Goal: Task Accomplishment & Management: Use online tool/utility

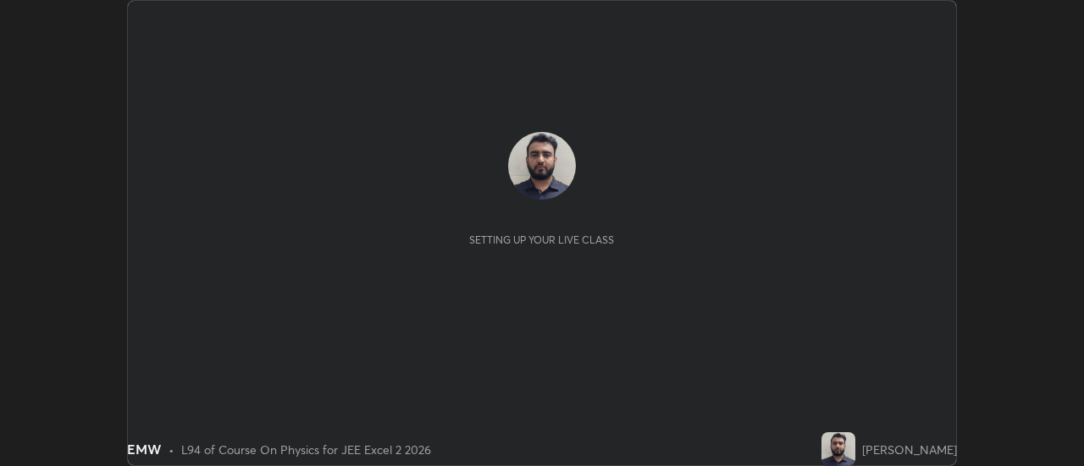
scroll to position [466, 1083]
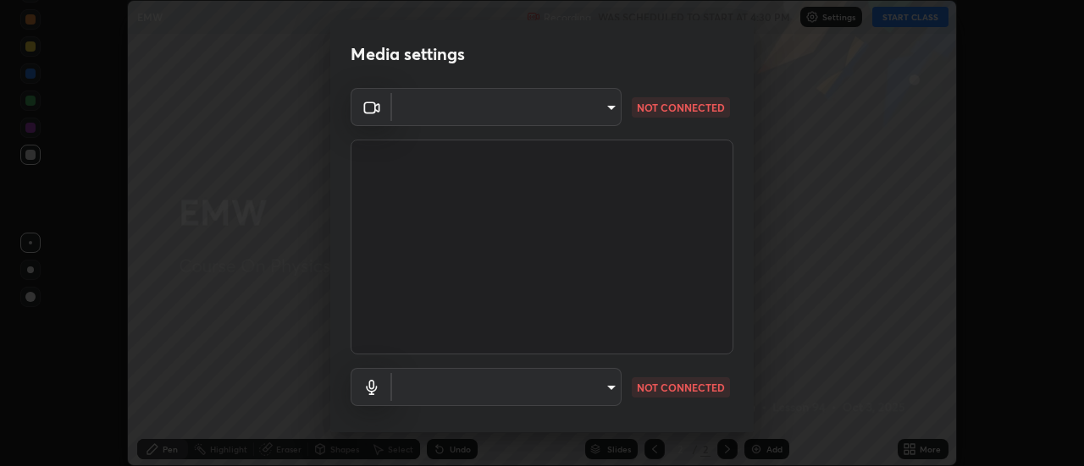
click at [572, 113] on body "Erase all EMW Recording WAS SCHEDULED TO START AT 4:30 PM Settings START CLASS …" at bounding box center [542, 233] width 1084 height 466
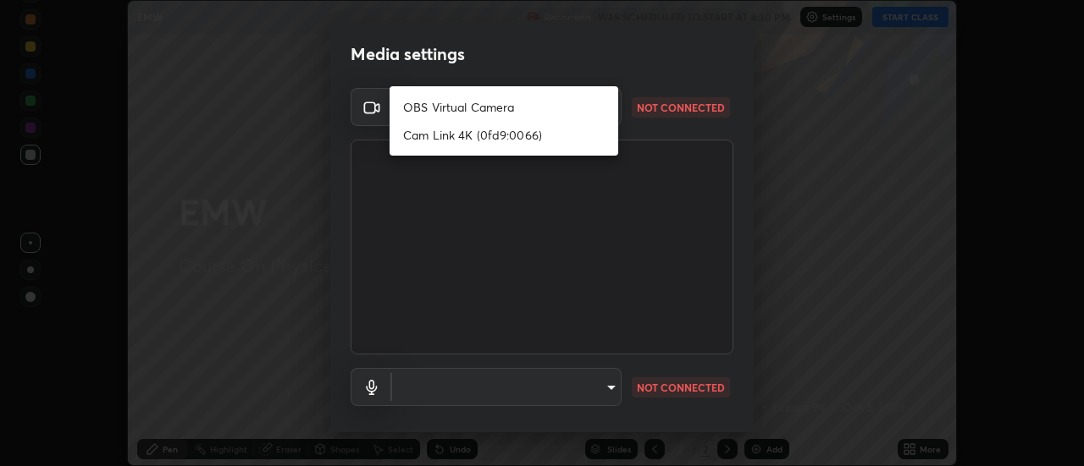
click at [558, 109] on li "OBS Virtual Camera" at bounding box center [503, 107] width 229 height 28
type input "ef013ea04391a6f3c02d818be9d39d876e4c33f846be9846b9b7582d6b98c567"
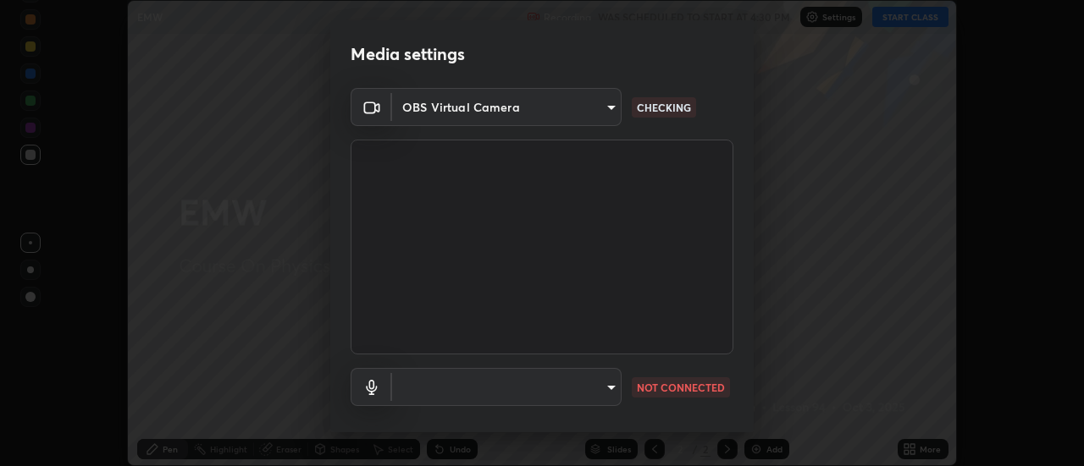
click at [570, 387] on body "Erase all EMW Recording WAS SCHEDULED TO START AT 4:30 PM Settings START CLASS …" at bounding box center [542, 233] width 1084 height 466
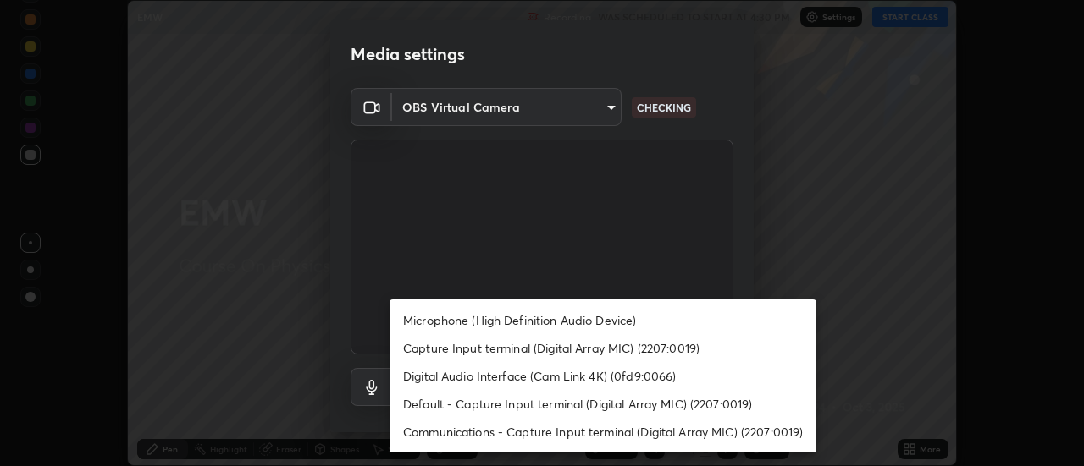
click at [585, 325] on li "Microphone (High Definition Audio Device)" at bounding box center [602, 320] width 427 height 28
type input "b3bd1afc42b78e1f7ac8b3a4c4bde2917a2babeb38db94e672c47aa74309a687"
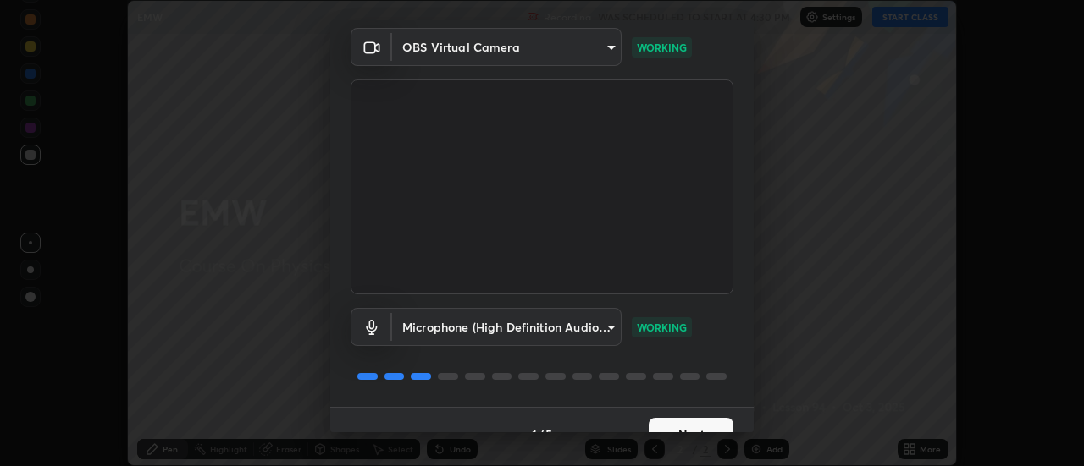
scroll to position [69, 0]
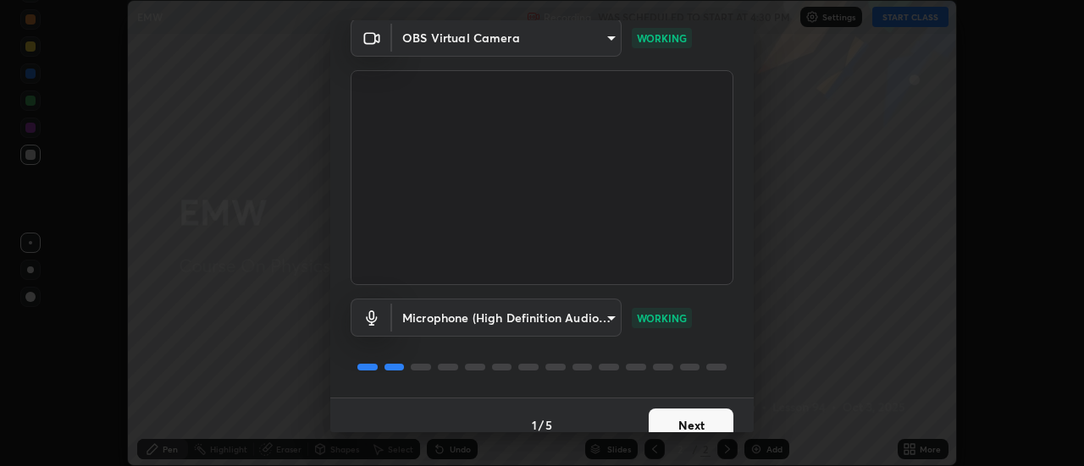
click at [703, 418] on button "Next" at bounding box center [690, 426] width 85 height 34
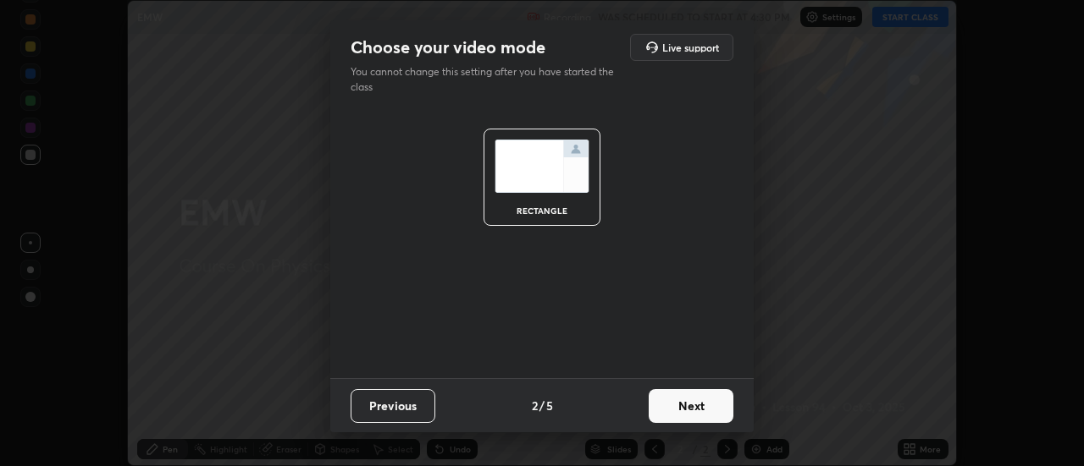
scroll to position [0, 0]
click at [708, 417] on button "Next" at bounding box center [690, 406] width 85 height 34
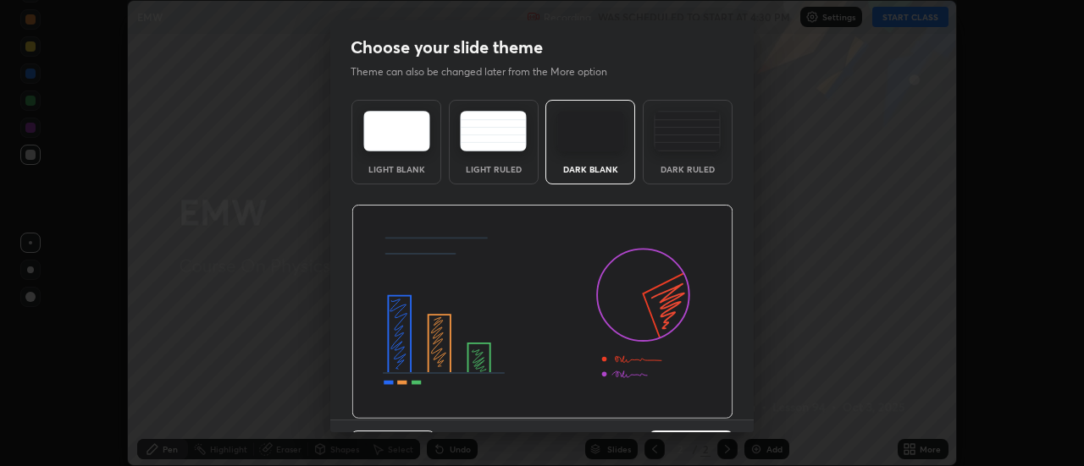
click at [712, 416] on img at bounding box center [542, 312] width 382 height 215
click at [716, 416] on img at bounding box center [542, 312] width 382 height 215
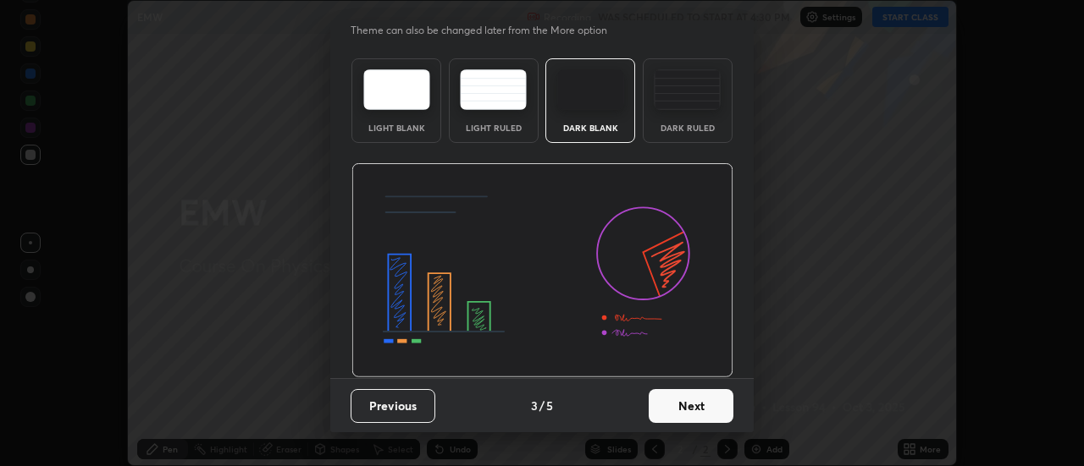
click at [714, 409] on button "Next" at bounding box center [690, 406] width 85 height 34
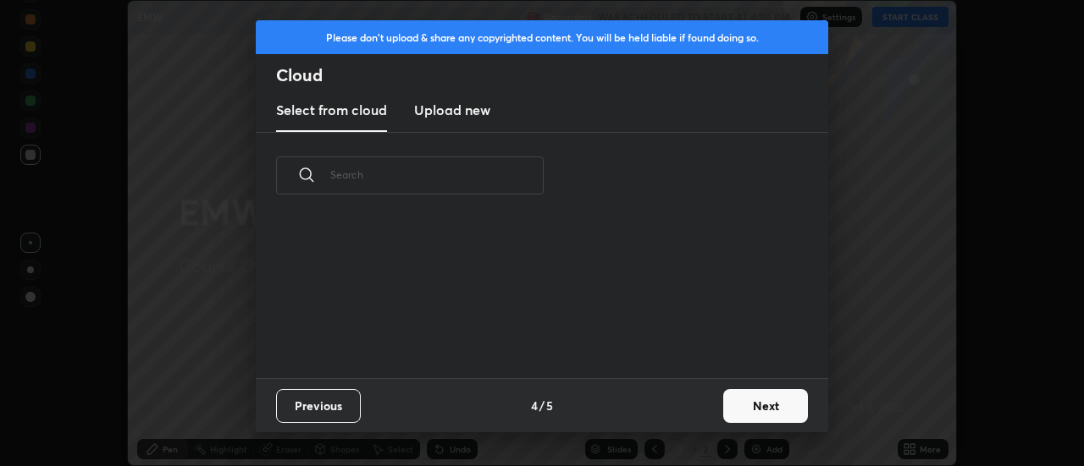
scroll to position [0, 0]
click at [740, 408] on button "Next" at bounding box center [765, 406] width 85 height 34
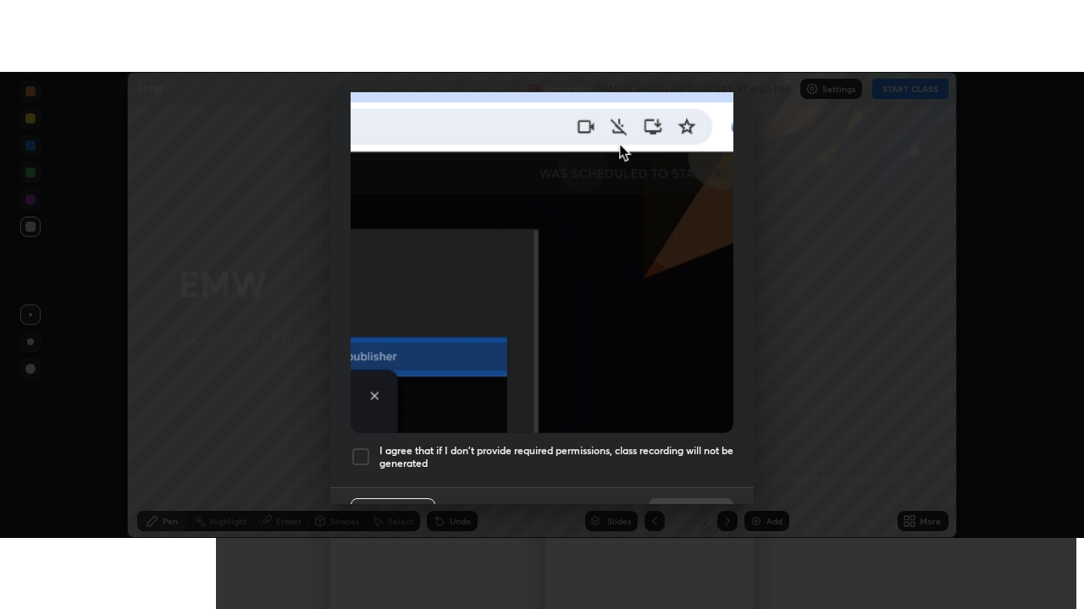
scroll to position [434, 0]
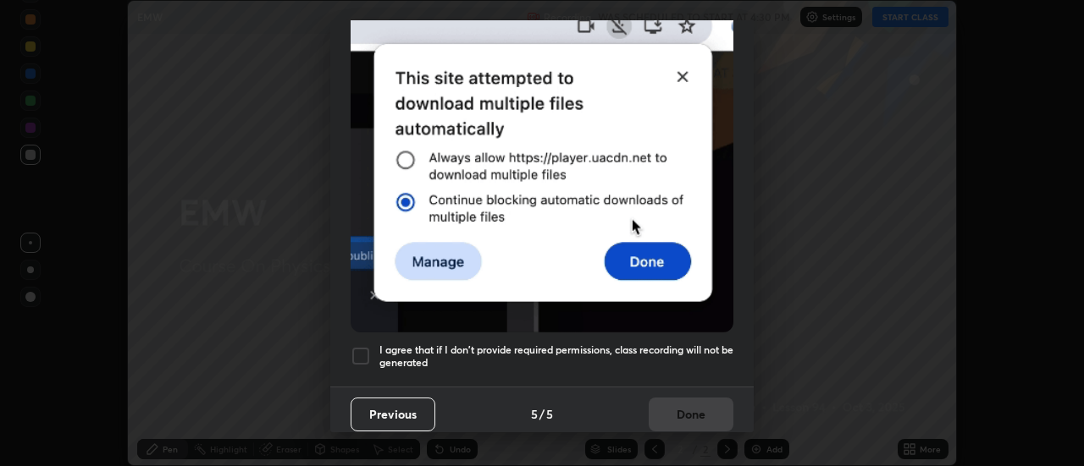
click at [356, 354] on div at bounding box center [360, 356] width 20 height 20
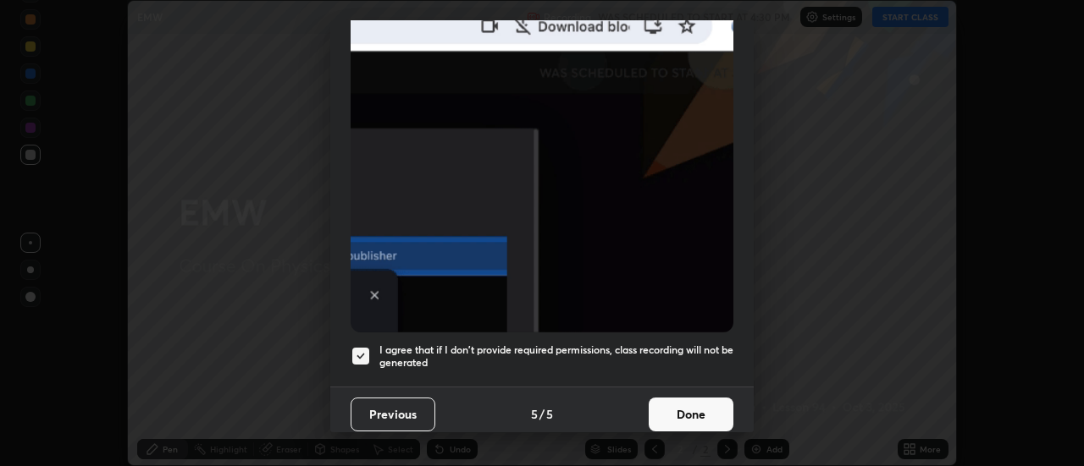
click at [686, 403] on button "Done" at bounding box center [690, 415] width 85 height 34
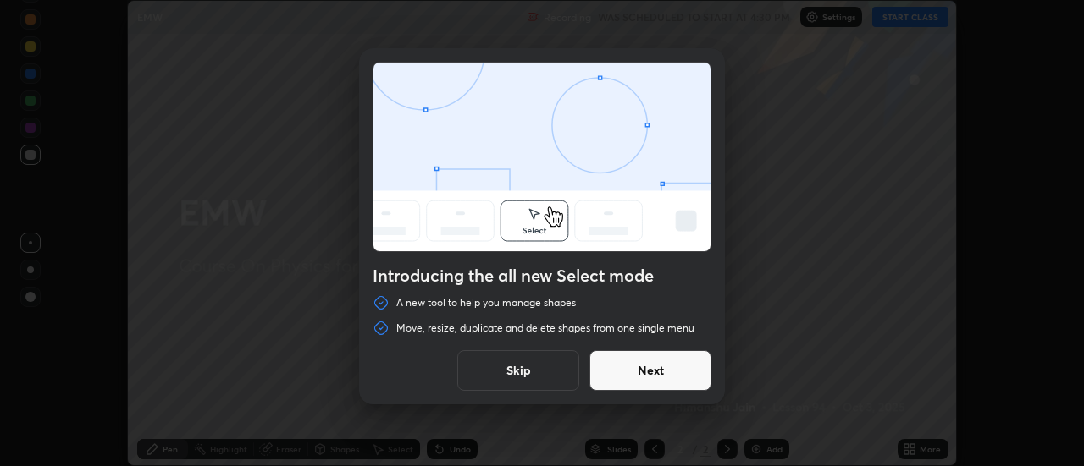
click at [541, 372] on button "Skip" at bounding box center [518, 370] width 122 height 41
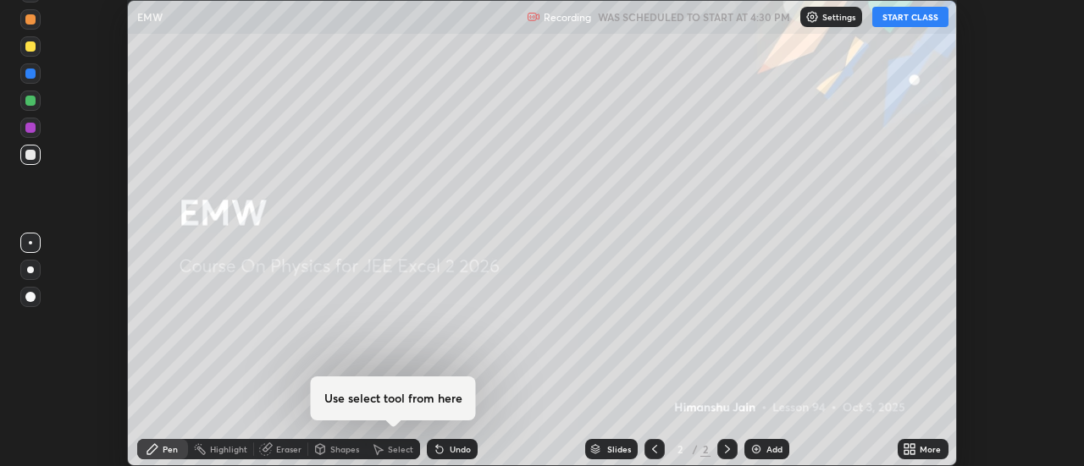
click at [909, 19] on button "START CLASS" at bounding box center [910, 17] width 76 height 20
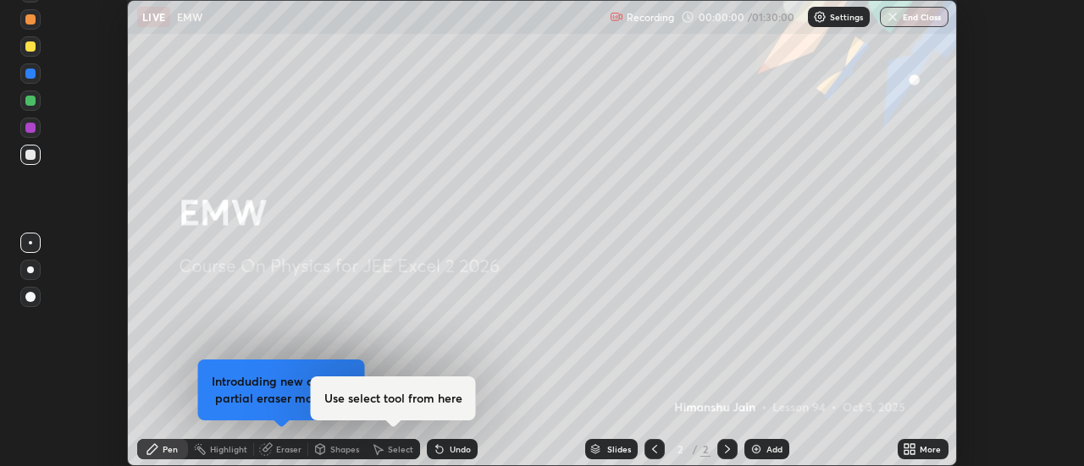
click at [920, 450] on div "More" at bounding box center [929, 449] width 21 height 8
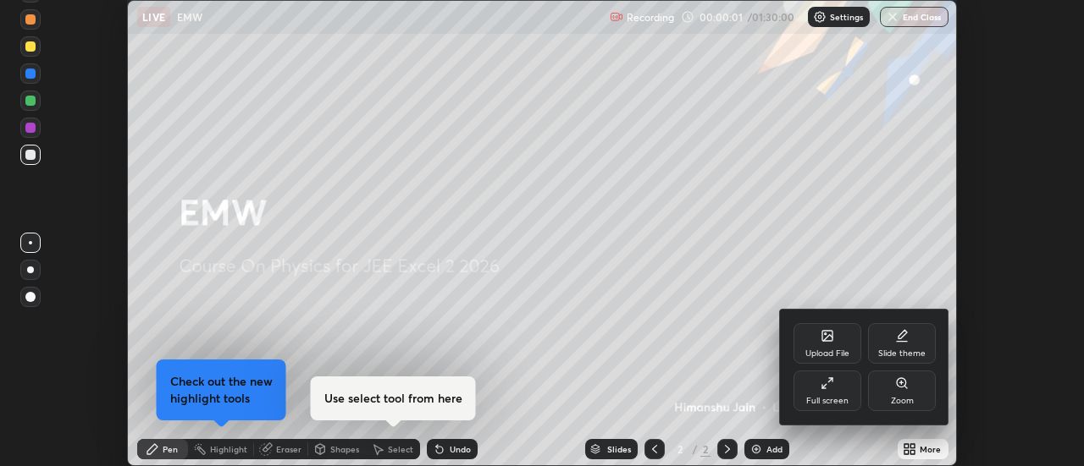
click at [831, 397] on div "Full screen" at bounding box center [827, 401] width 42 height 8
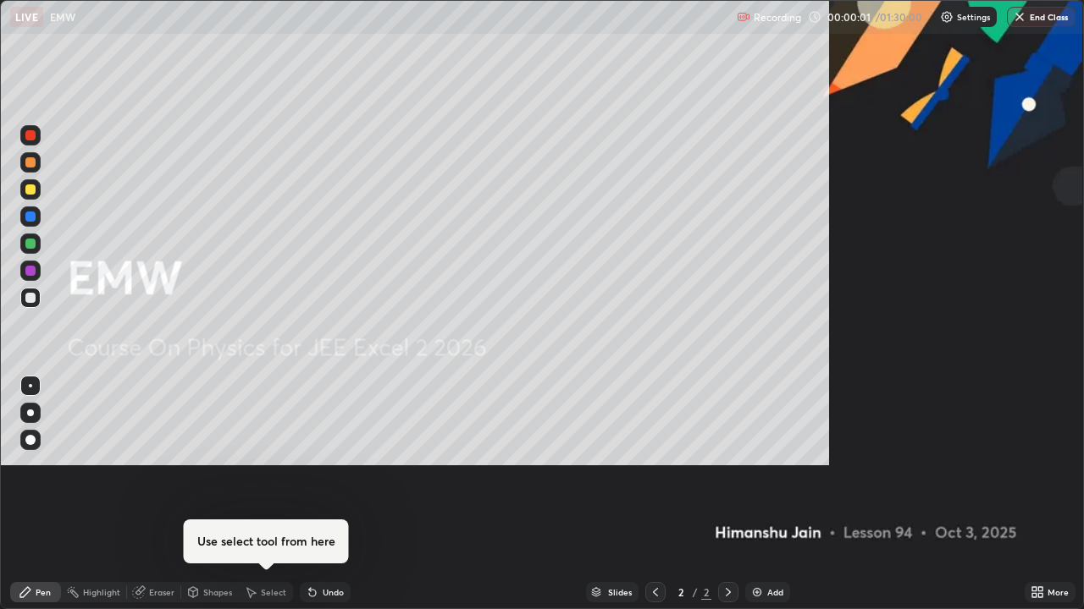
scroll to position [609, 1084]
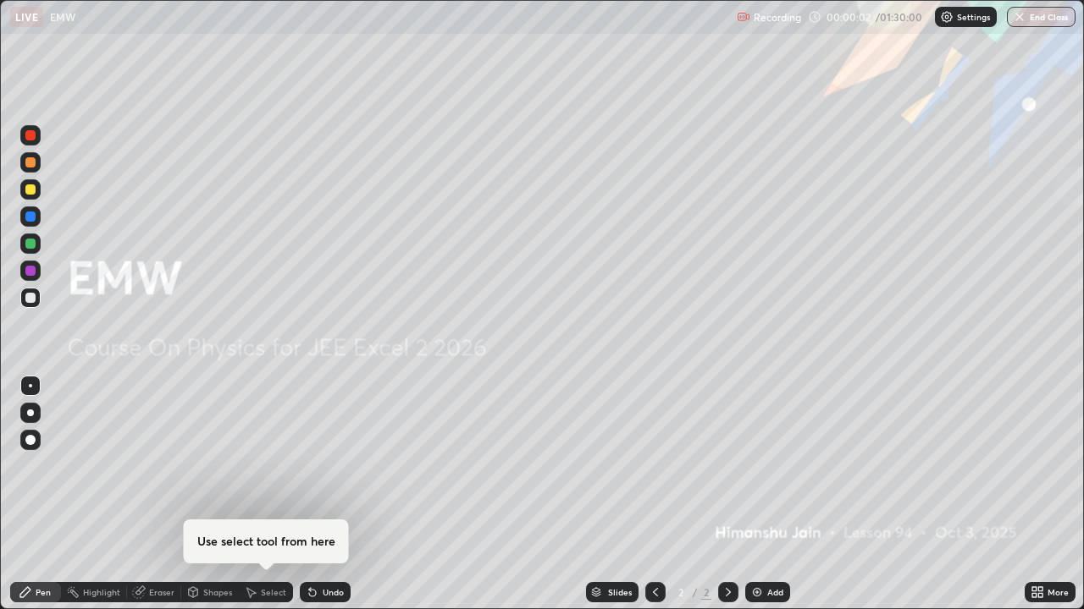
click at [767, 466] on div "Add" at bounding box center [775, 592] width 16 height 8
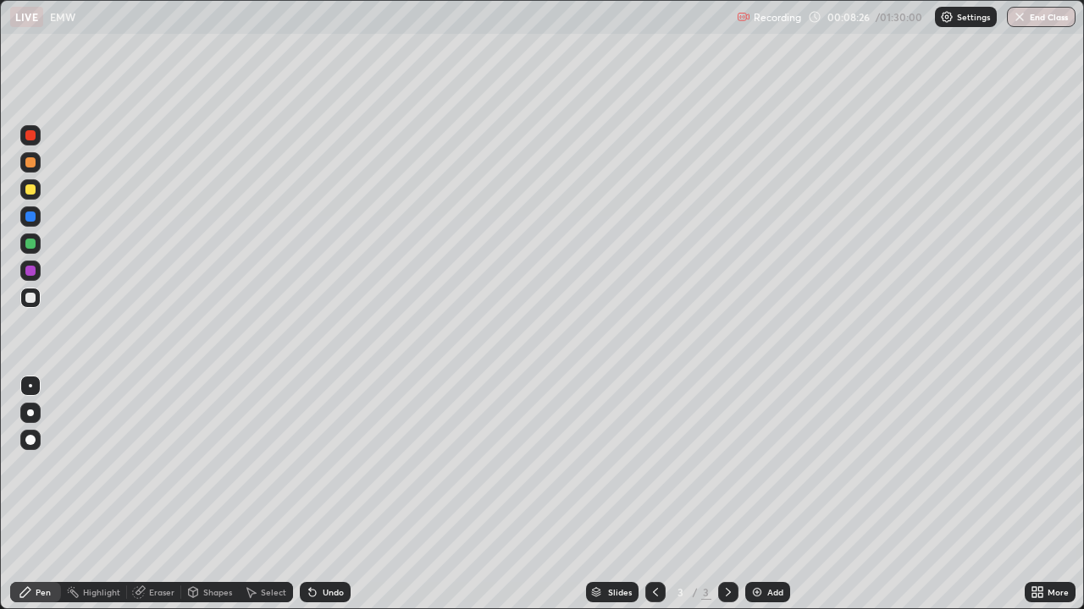
click at [217, 466] on div "Shapes" at bounding box center [217, 592] width 29 height 8
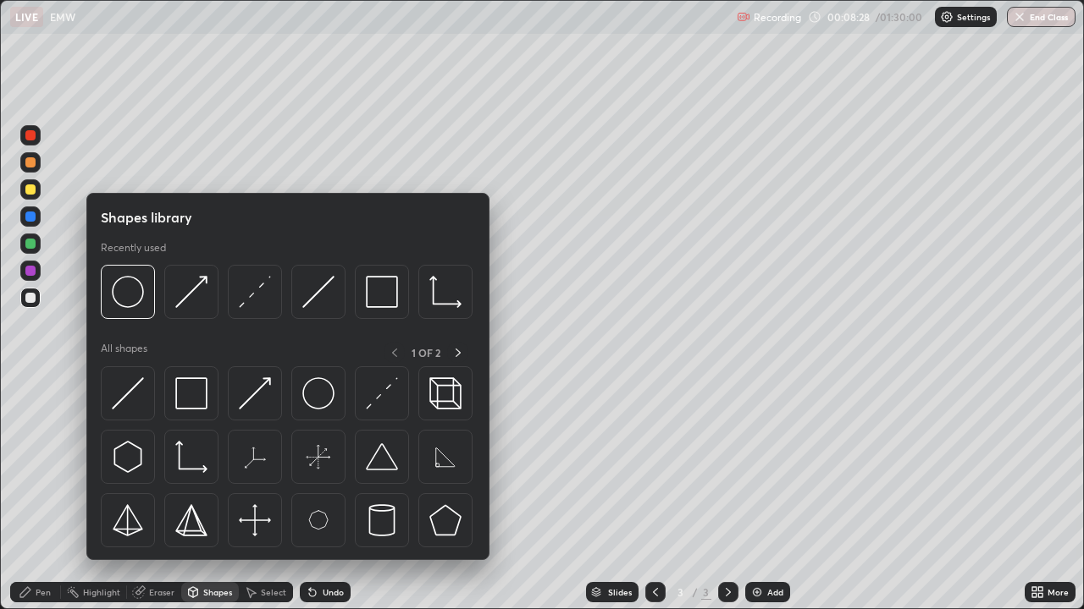
click at [39, 466] on div "Pen" at bounding box center [43, 592] width 15 height 8
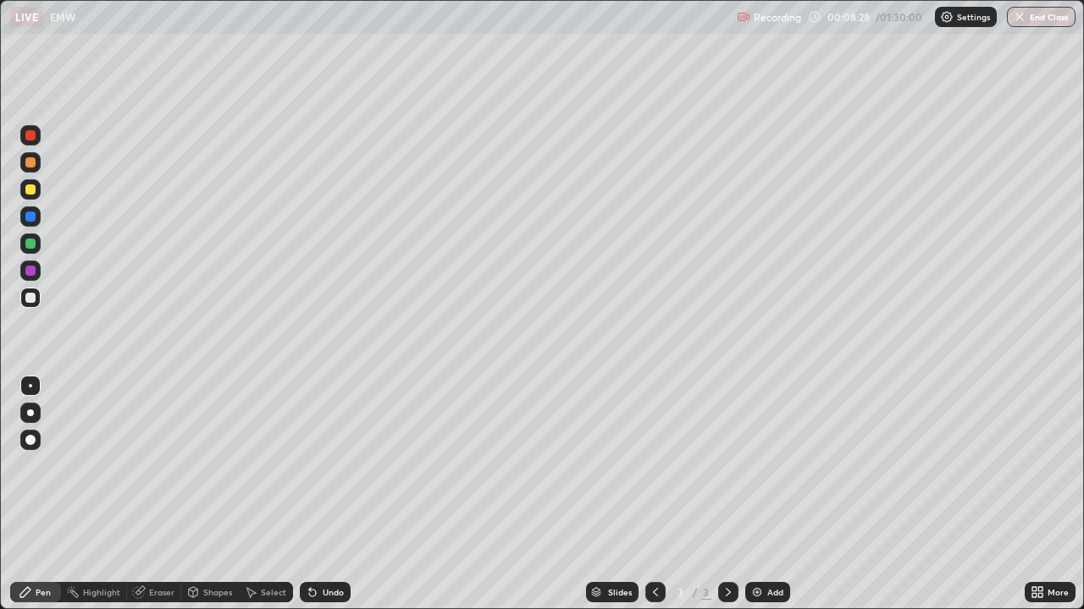
click at [31, 163] on div at bounding box center [30, 162] width 10 height 10
click at [213, 466] on div "Shapes" at bounding box center [217, 592] width 29 height 8
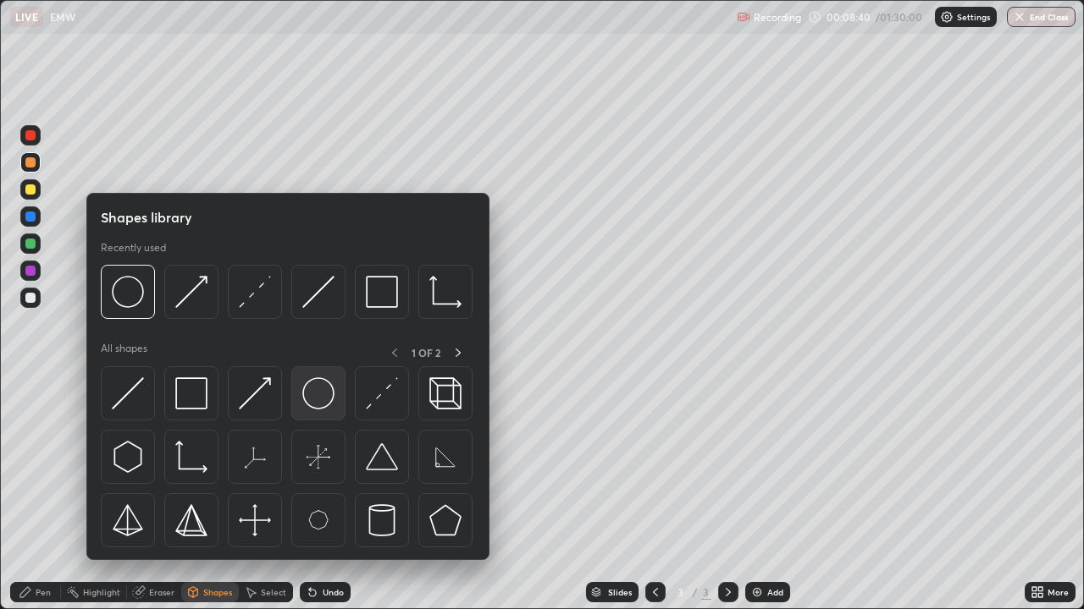
click at [329, 394] on img at bounding box center [318, 394] width 32 height 32
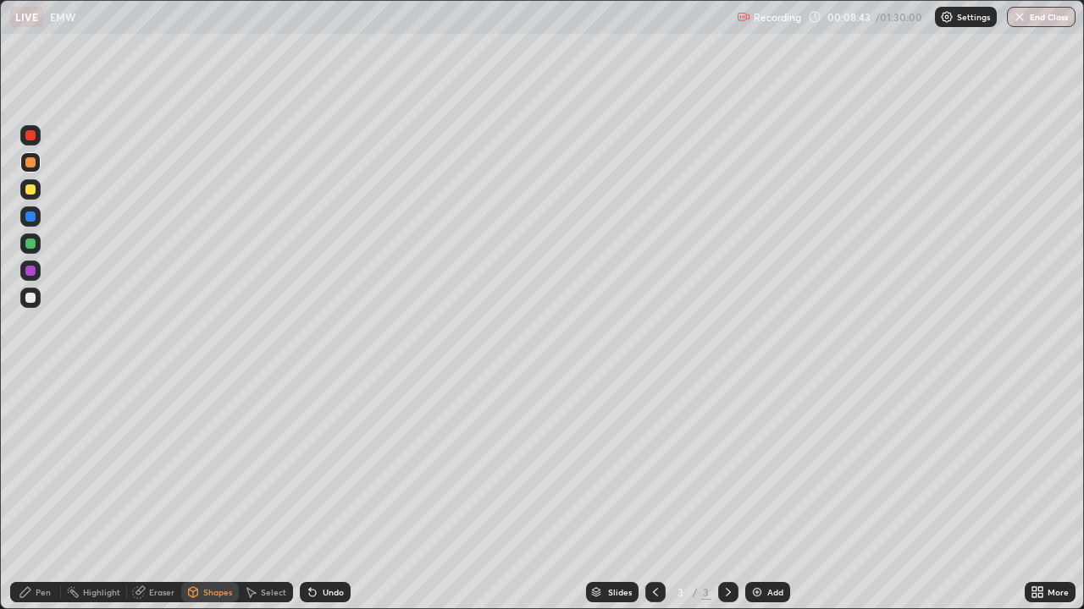
click at [37, 466] on div "Pen" at bounding box center [43, 592] width 15 height 8
click at [771, 466] on div "Add" at bounding box center [775, 592] width 16 height 8
click at [37, 300] on div at bounding box center [30, 298] width 20 height 20
click at [28, 190] on div at bounding box center [30, 190] width 10 height 10
click at [218, 466] on div "Shapes" at bounding box center [217, 592] width 29 height 8
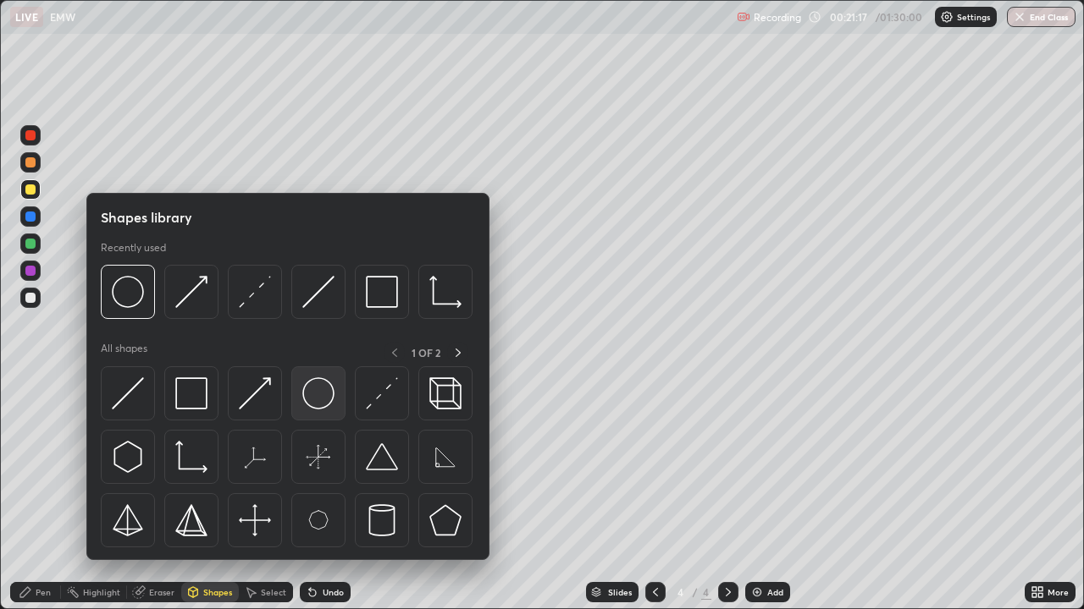
click at [319, 402] on img at bounding box center [318, 394] width 32 height 32
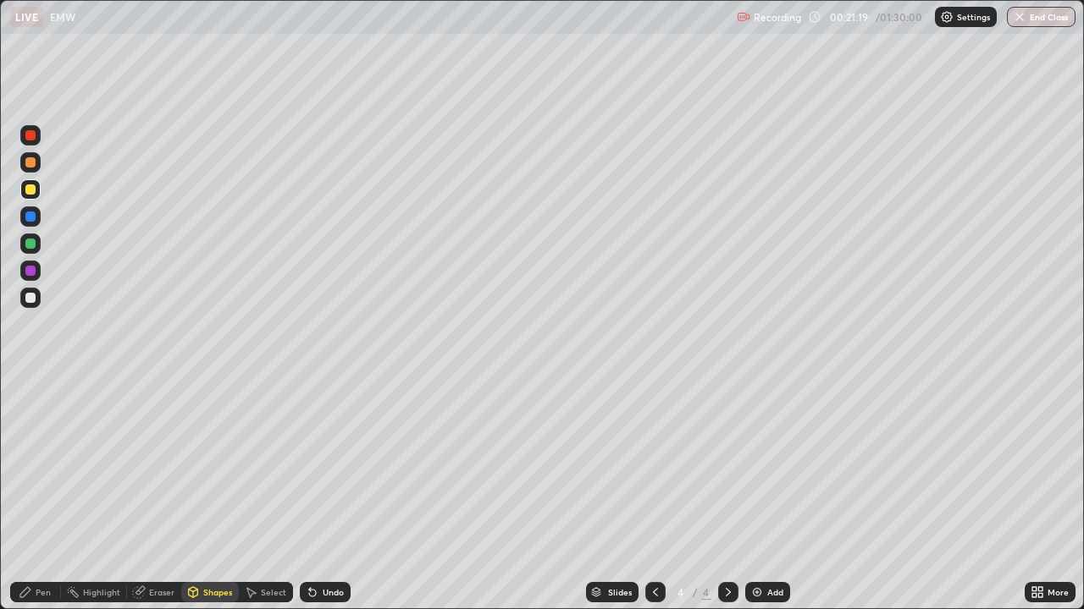
click at [43, 466] on div "Pen" at bounding box center [43, 592] width 15 height 8
click at [31, 300] on div at bounding box center [30, 298] width 10 height 10
click at [31, 163] on div at bounding box center [30, 162] width 10 height 10
click at [30, 161] on div at bounding box center [30, 162] width 10 height 10
click at [33, 136] on div at bounding box center [30, 135] width 10 height 10
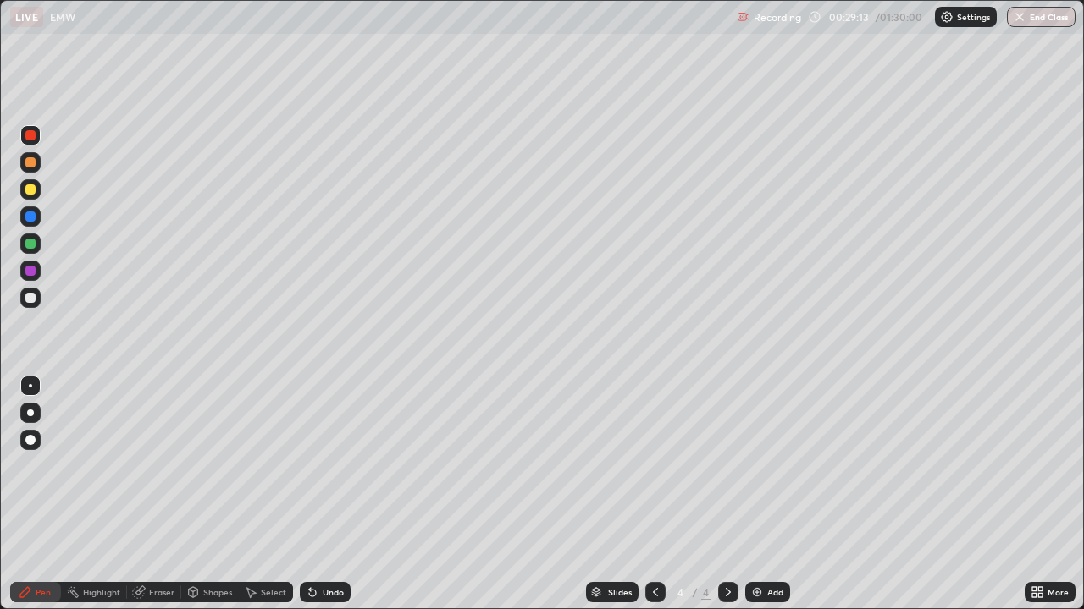
click at [763, 466] on div "Add" at bounding box center [767, 592] width 45 height 20
click at [337, 466] on div "Undo" at bounding box center [333, 592] width 21 height 8
click at [341, 466] on div "Undo" at bounding box center [325, 592] width 51 height 20
click at [37, 296] on div at bounding box center [30, 298] width 20 height 20
click at [776, 466] on div "Add" at bounding box center [775, 592] width 16 height 8
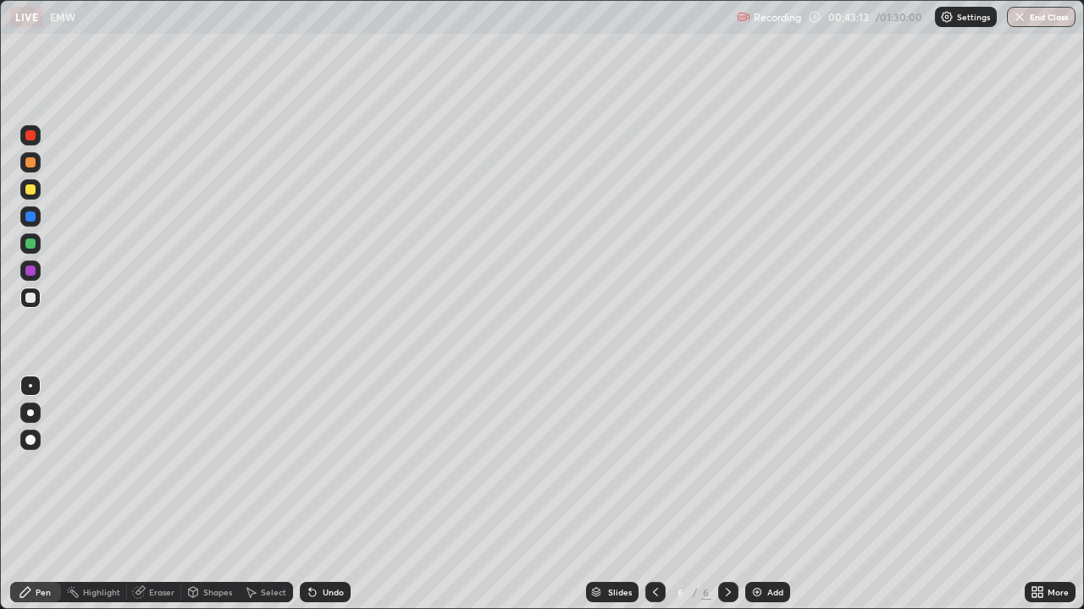
click at [219, 466] on div "Shapes" at bounding box center [217, 592] width 29 height 8
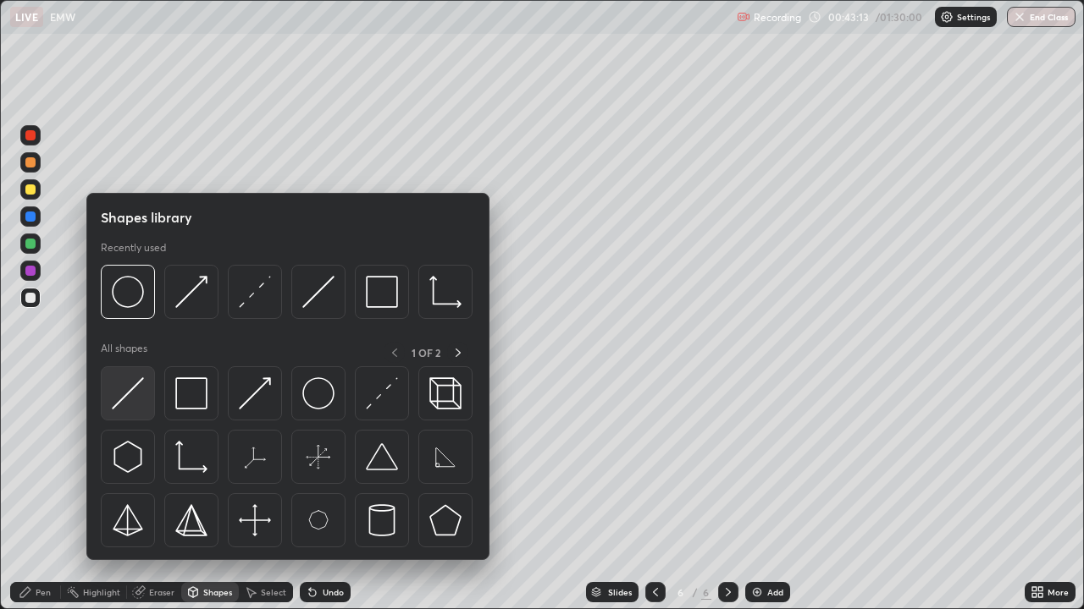
click at [135, 397] on img at bounding box center [128, 394] width 32 height 32
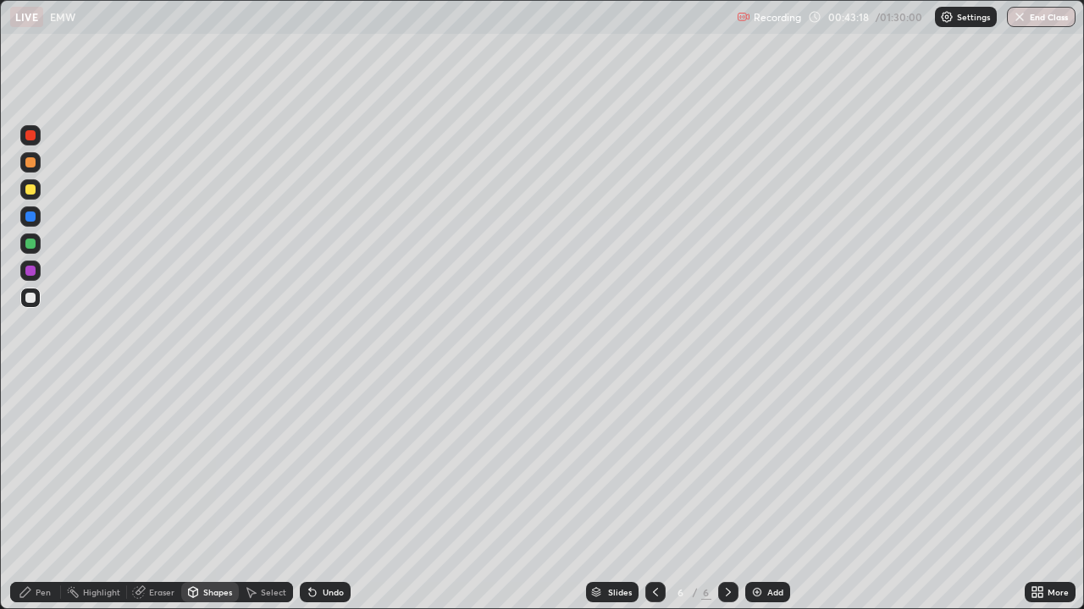
click at [212, 466] on div "Shapes" at bounding box center [210, 592] width 58 height 20
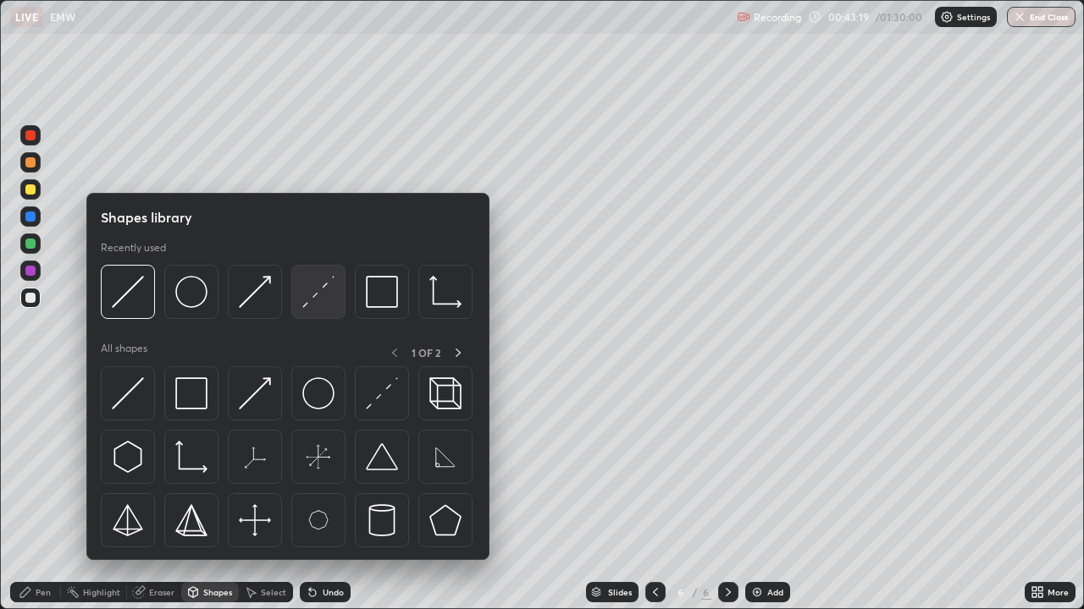
click at [309, 301] on img at bounding box center [318, 292] width 32 height 32
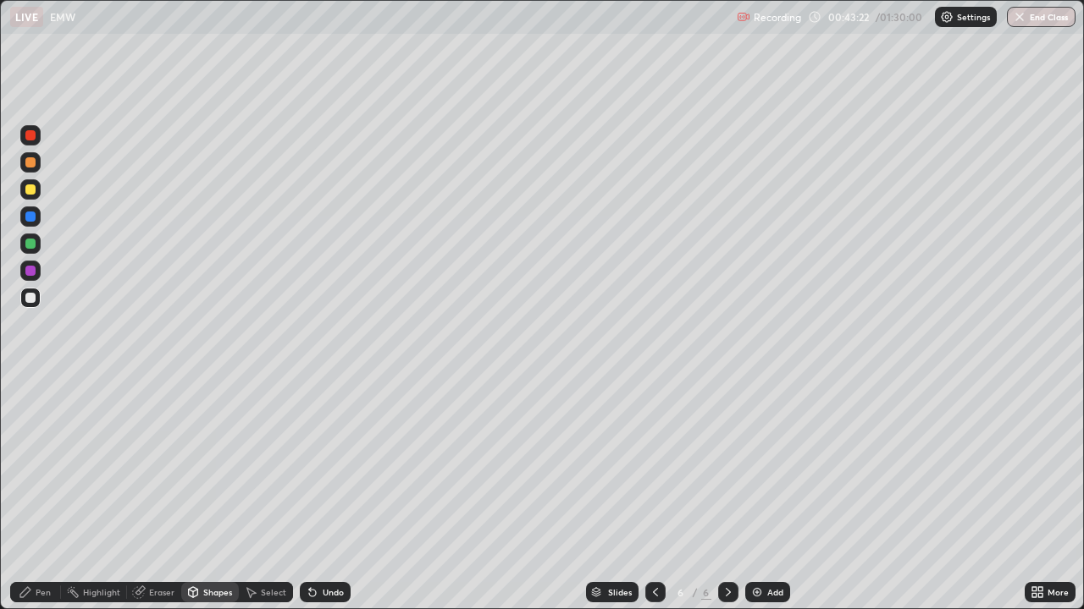
click at [212, 466] on div "Shapes" at bounding box center [217, 592] width 29 height 8
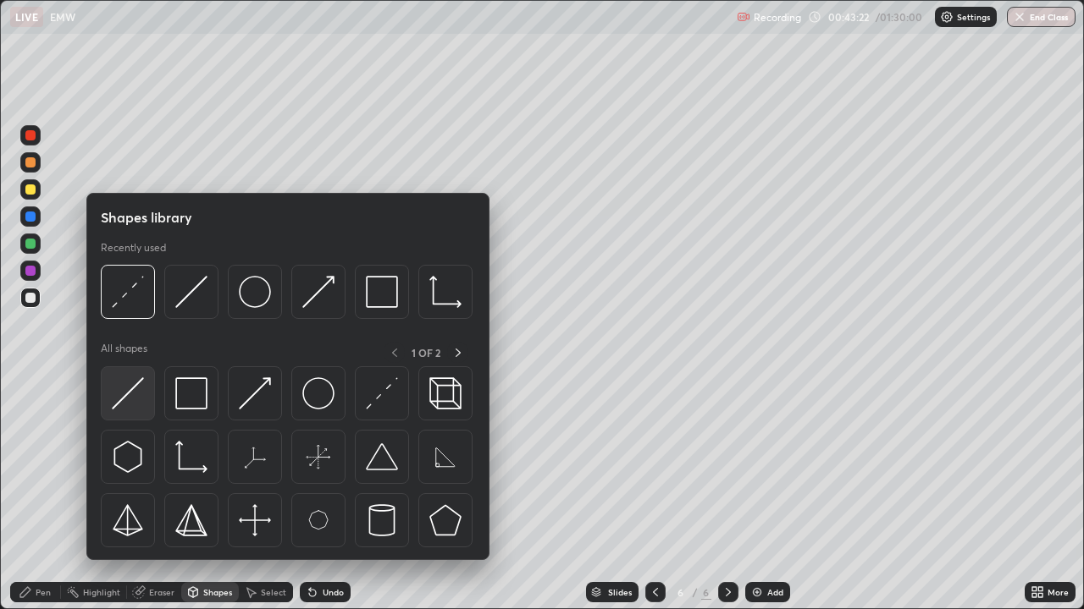
click at [134, 403] on img at bounding box center [128, 394] width 32 height 32
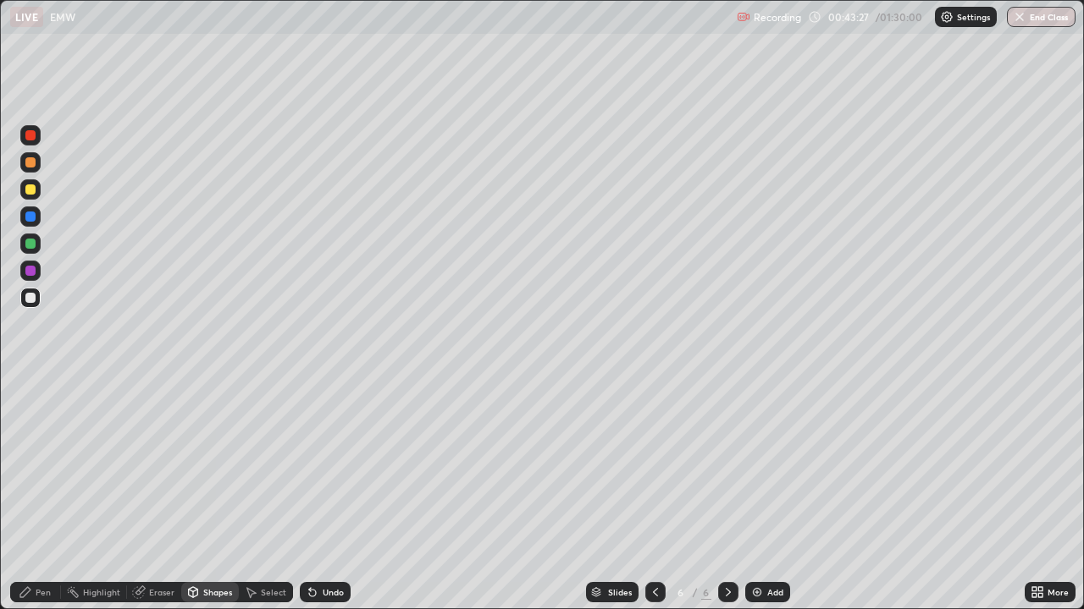
click at [329, 466] on div "Undo" at bounding box center [333, 592] width 21 height 8
click at [41, 466] on div "Pen" at bounding box center [43, 592] width 15 height 8
click at [220, 466] on div "Shapes" at bounding box center [210, 592] width 58 height 20
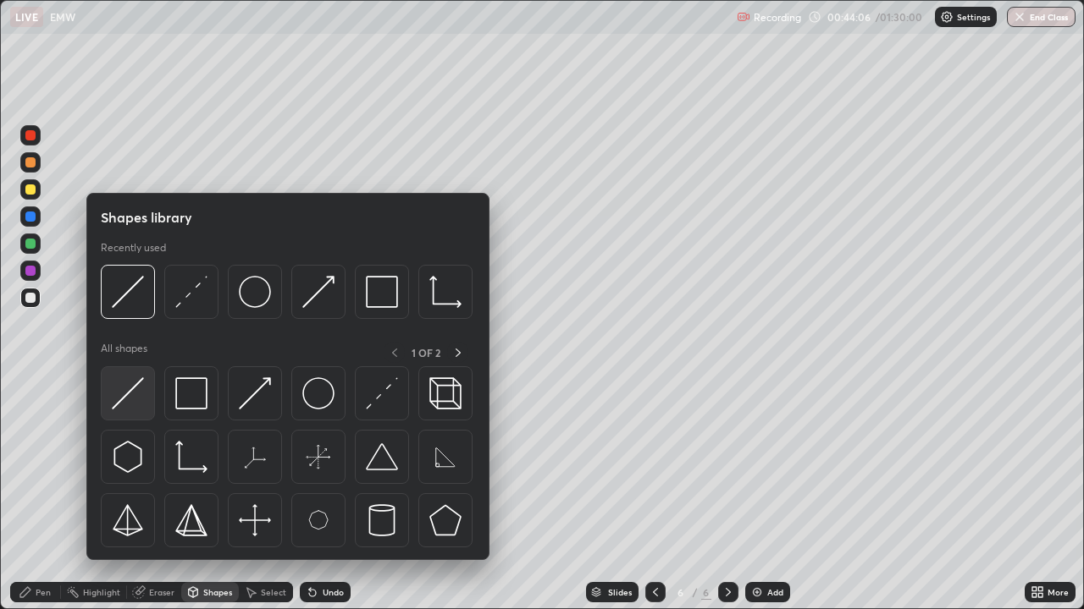
click at [146, 395] on div at bounding box center [128, 394] width 54 height 54
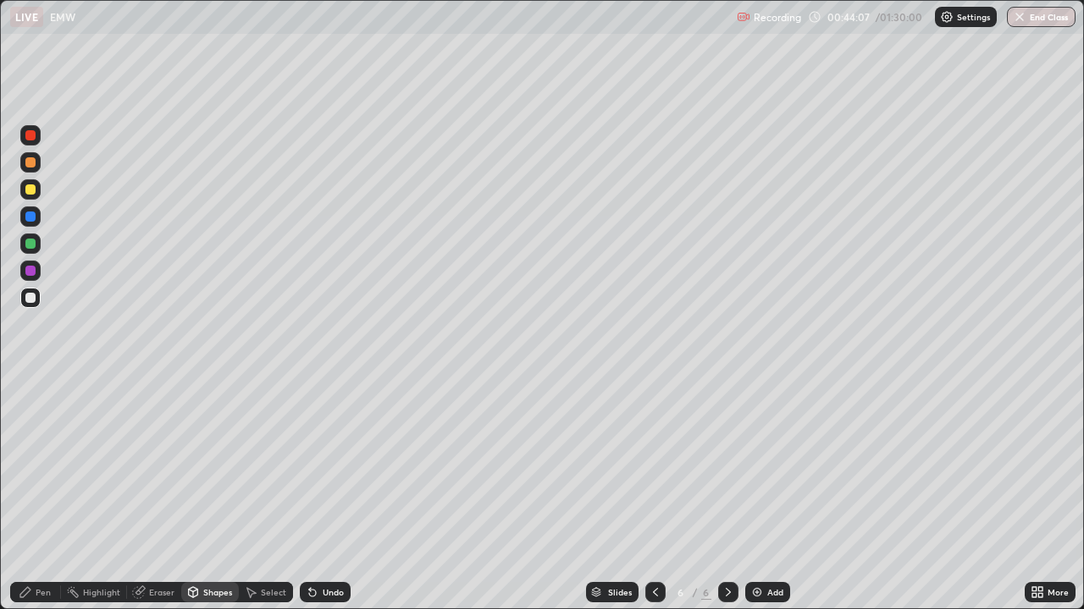
click at [39, 244] on div at bounding box center [30, 244] width 20 height 20
click at [220, 466] on div "Shapes" at bounding box center [217, 592] width 29 height 8
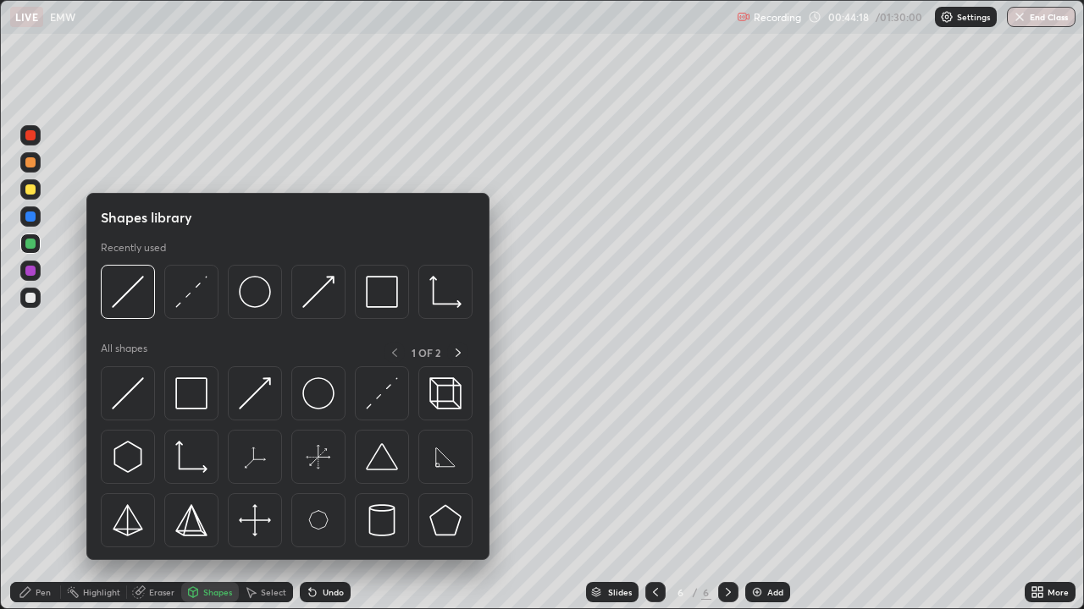
click at [138, 394] on img at bounding box center [128, 394] width 32 height 32
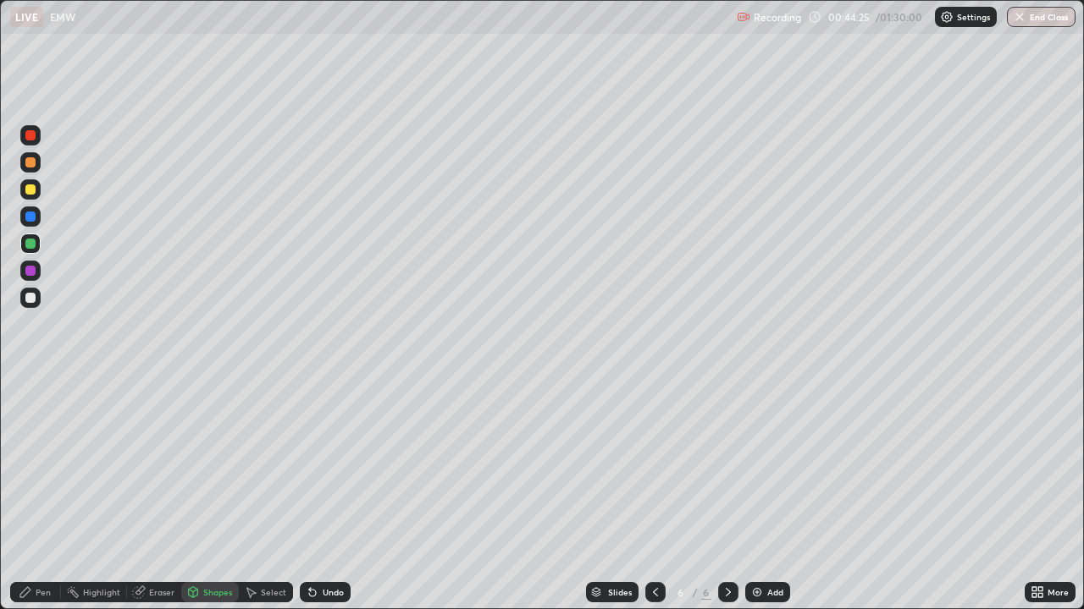
click at [339, 466] on div "Undo" at bounding box center [325, 592] width 51 height 20
click at [337, 466] on div "Undo" at bounding box center [333, 592] width 21 height 8
click at [37, 466] on div "Pen" at bounding box center [43, 592] width 15 height 8
click at [334, 466] on div "Undo" at bounding box center [333, 592] width 21 height 8
click at [37, 300] on div at bounding box center [30, 298] width 20 height 20
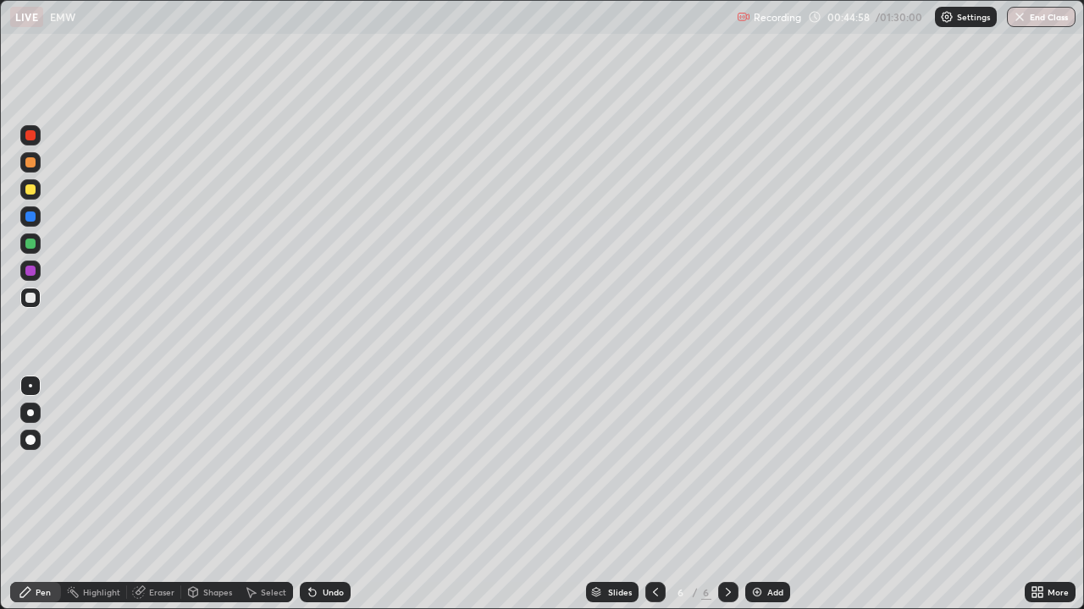
click at [219, 466] on div "Shapes" at bounding box center [217, 592] width 29 height 8
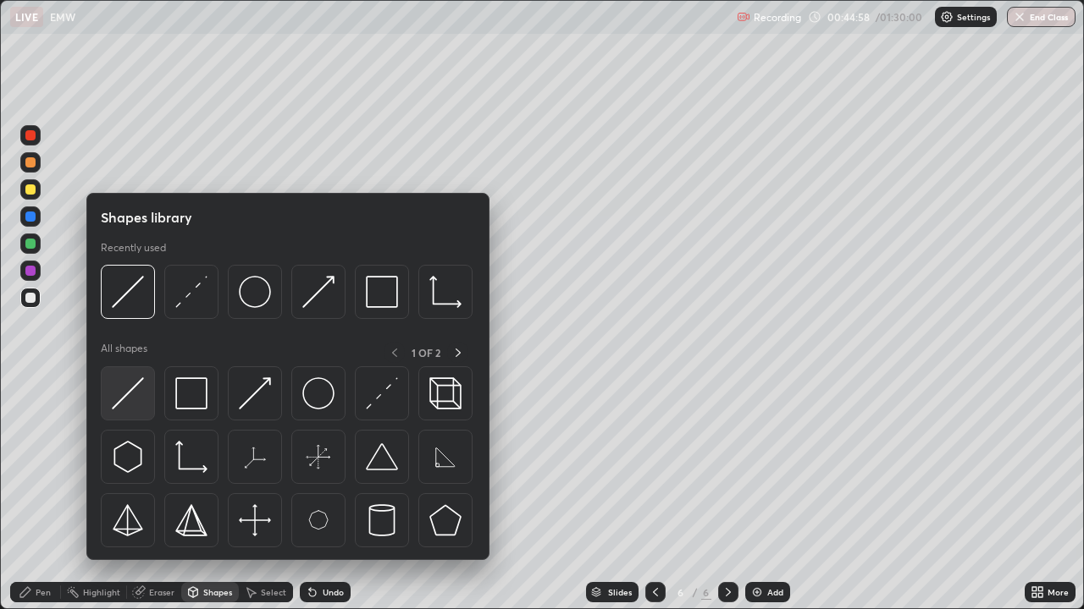
click at [138, 406] on img at bounding box center [128, 394] width 32 height 32
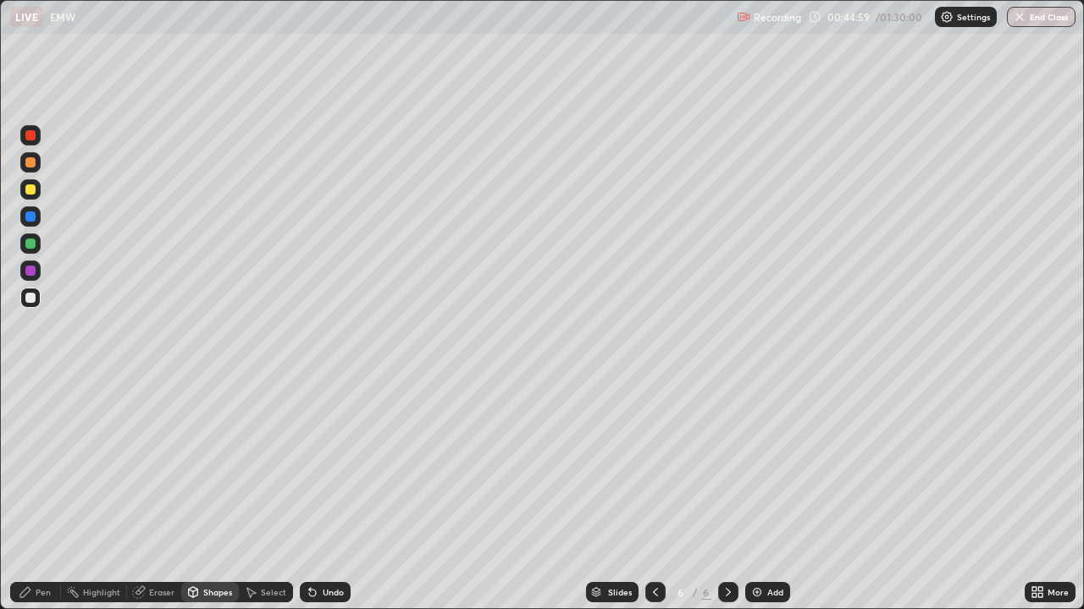
click at [39, 194] on div at bounding box center [30, 189] width 20 height 20
click at [42, 466] on div "Pen" at bounding box center [43, 592] width 15 height 8
click at [223, 466] on div "Shapes" at bounding box center [217, 592] width 29 height 8
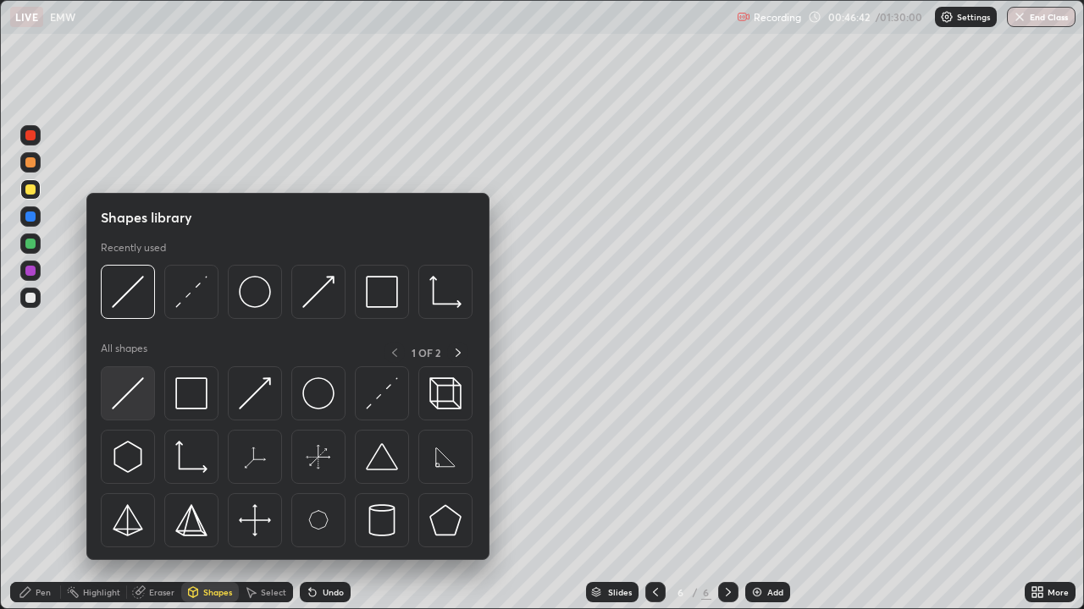
click at [134, 393] on img at bounding box center [128, 394] width 32 height 32
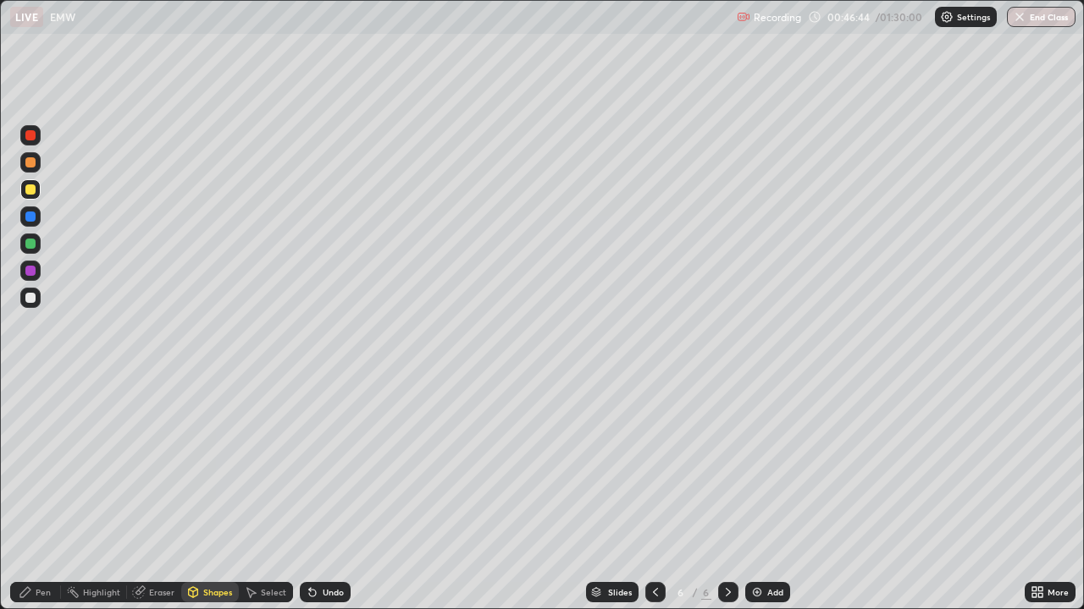
click at [36, 272] on div at bounding box center [30, 271] width 20 height 20
click at [32, 466] on icon at bounding box center [26, 593] width 14 height 14
click at [210, 466] on div "Shapes" at bounding box center [217, 592] width 29 height 8
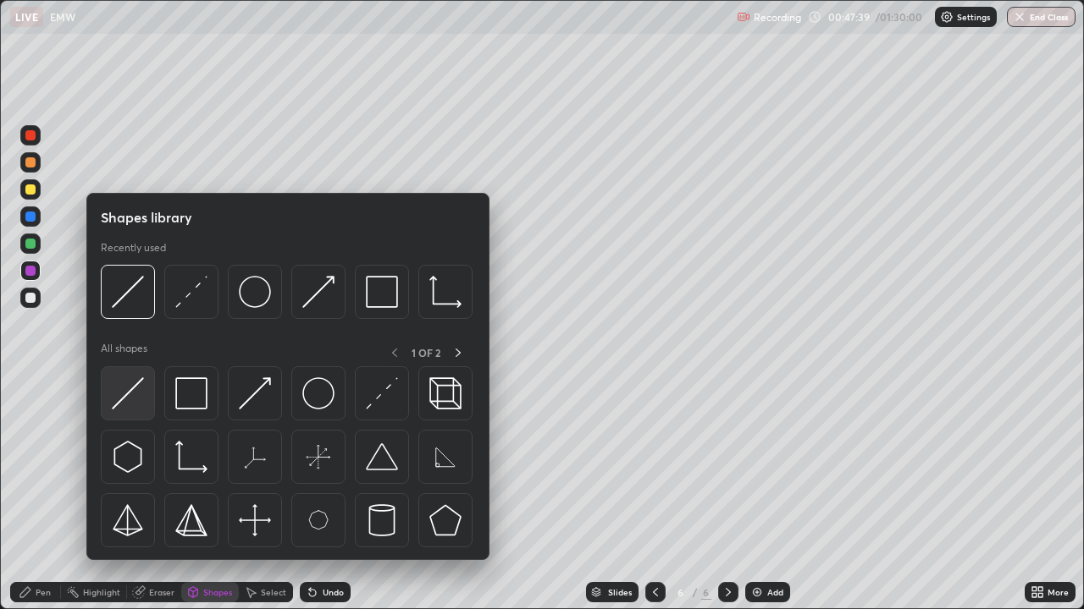
click at [140, 405] on img at bounding box center [128, 394] width 32 height 32
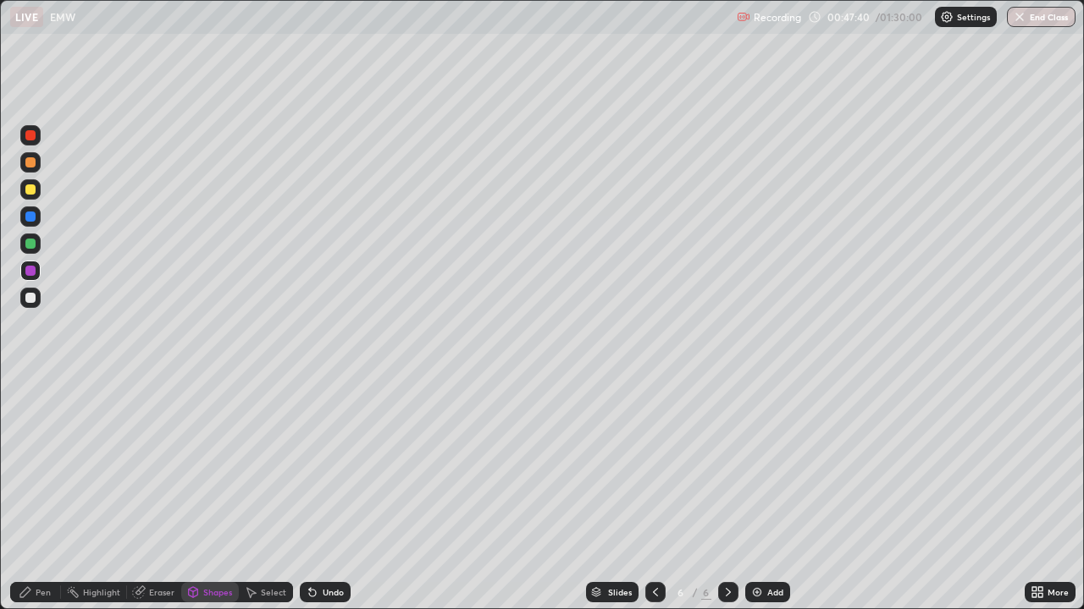
click at [30, 219] on div at bounding box center [30, 217] width 10 height 10
click at [41, 466] on div "Pen" at bounding box center [43, 592] width 15 height 8
click at [327, 466] on div "Undo" at bounding box center [325, 592] width 51 height 20
click at [0, 466] on div "Setting up your live class" at bounding box center [542, 304] width 1084 height 609
click at [333, 466] on div "Undo" at bounding box center [333, 592] width 21 height 8
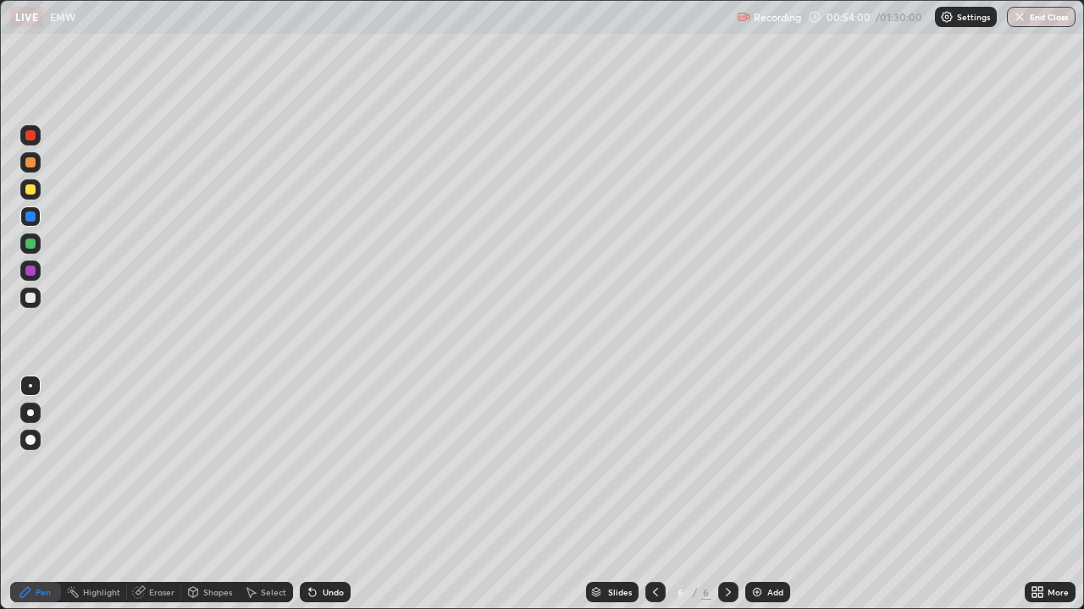
click at [323, 466] on div "Undo" at bounding box center [325, 592] width 51 height 20
click at [334, 466] on div "Undo" at bounding box center [333, 592] width 21 height 8
click at [331, 466] on div "Undo" at bounding box center [333, 592] width 21 height 8
click at [31, 163] on div at bounding box center [30, 162] width 10 height 10
click at [0, 435] on div "Setting up your live class" at bounding box center [542, 304] width 1084 height 609
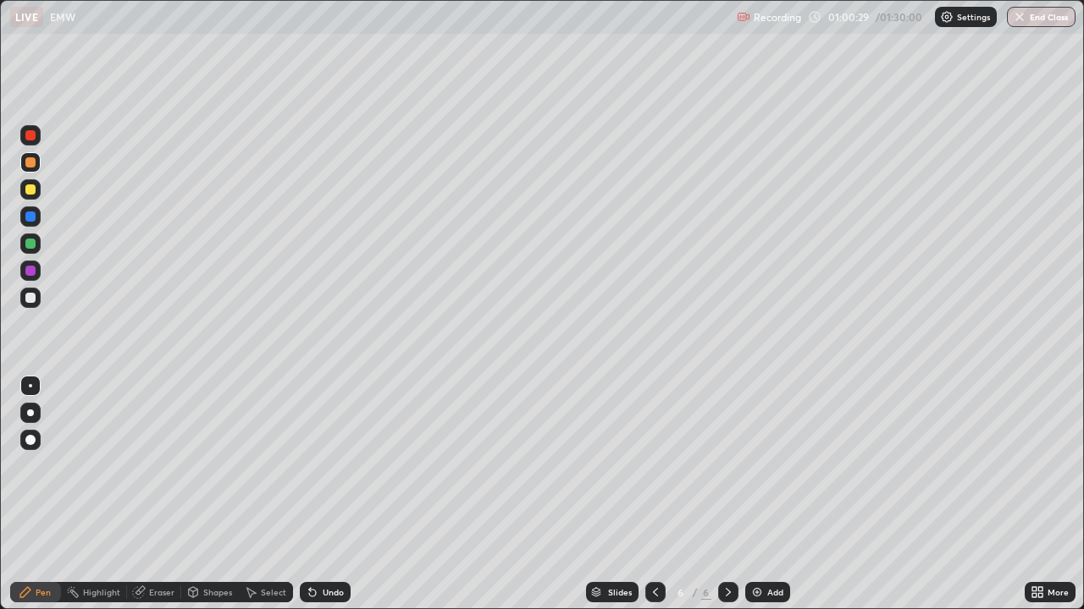
click at [757, 466] on img at bounding box center [757, 593] width 14 height 14
click at [331, 466] on div "Undo" at bounding box center [333, 592] width 21 height 8
click at [329, 466] on div "Undo" at bounding box center [333, 592] width 21 height 8
click at [326, 466] on div "Undo" at bounding box center [333, 592] width 21 height 8
click at [328, 466] on div "Undo" at bounding box center [333, 592] width 21 height 8
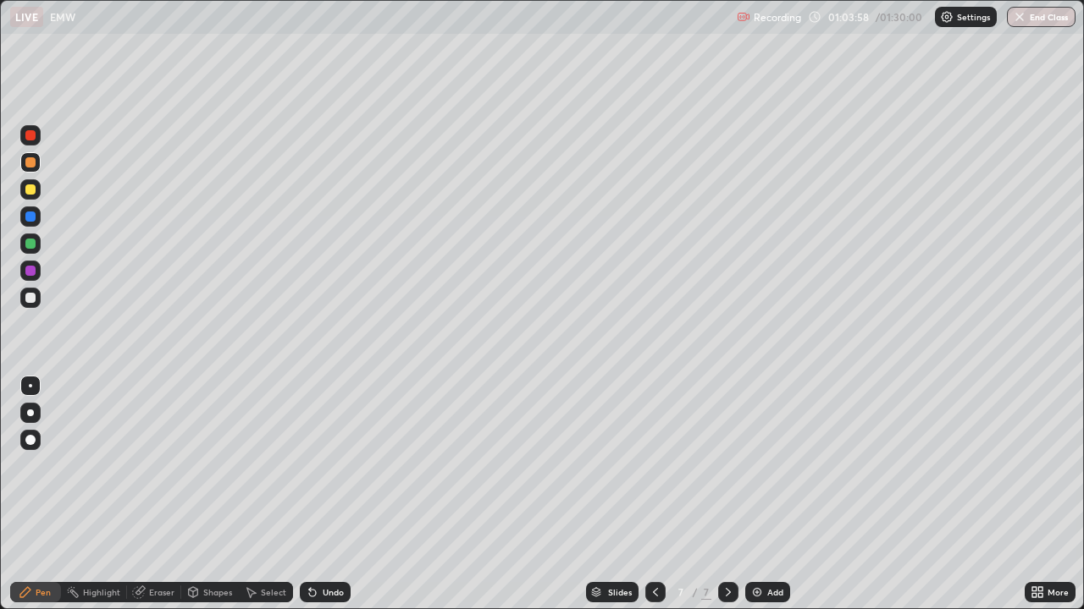
click at [149, 466] on div "Eraser" at bounding box center [161, 592] width 25 height 8
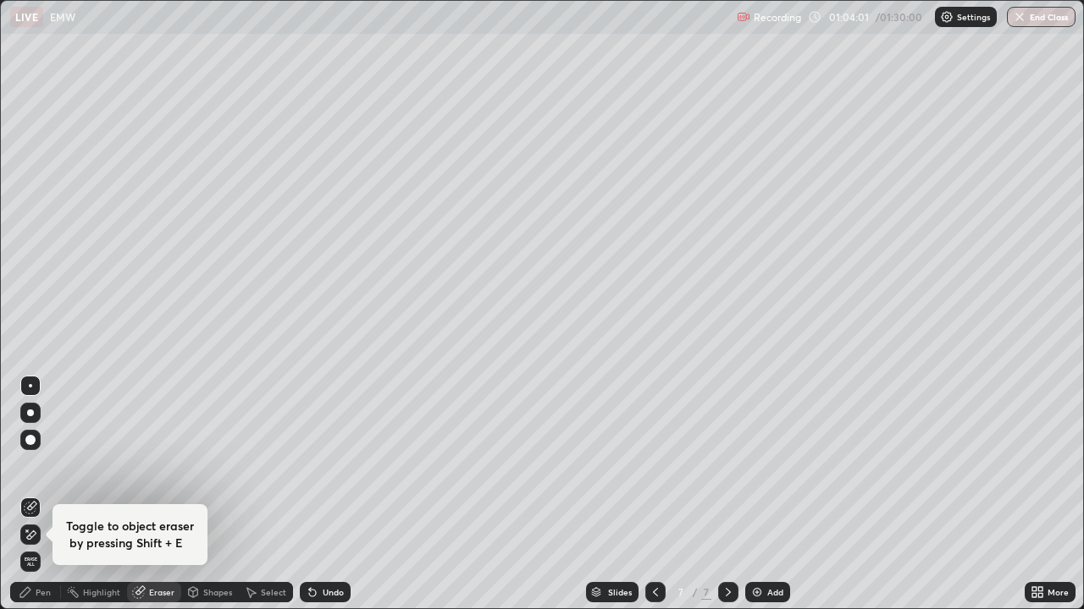
click at [43, 466] on div "Pen" at bounding box center [43, 592] width 15 height 8
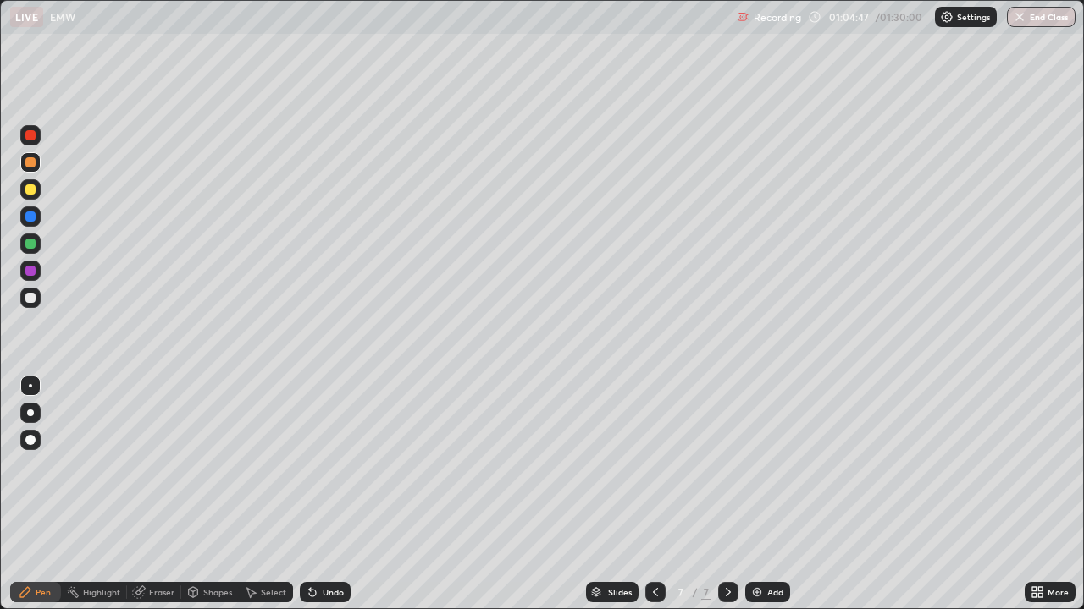
click at [162, 466] on div "Eraser" at bounding box center [161, 592] width 25 height 8
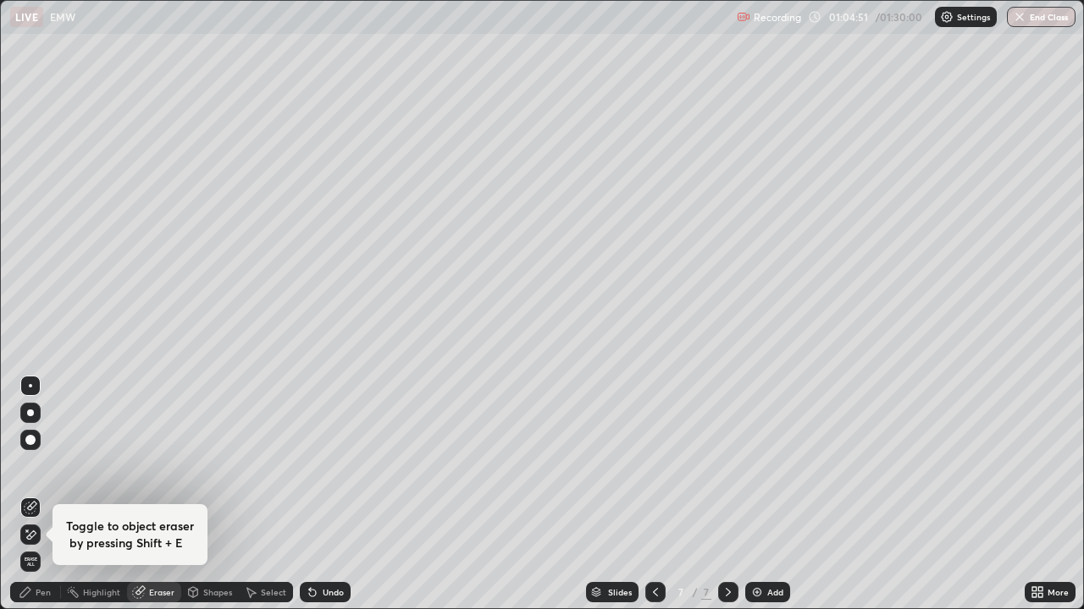
click at [47, 466] on div "Pen" at bounding box center [35, 592] width 51 height 20
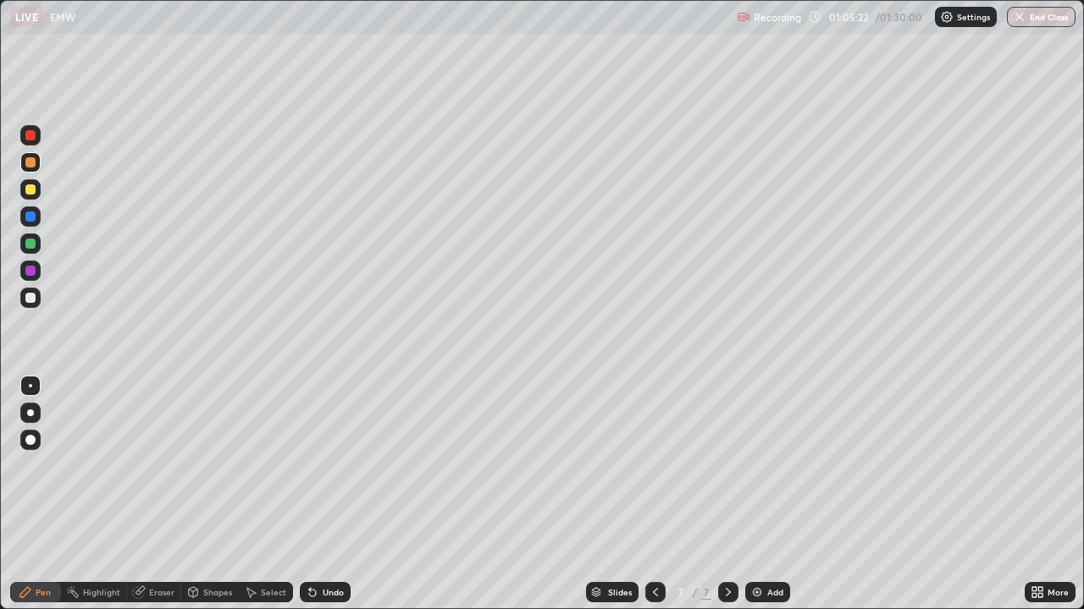
click at [775, 466] on div "Add" at bounding box center [775, 592] width 16 height 8
click at [31, 298] on div at bounding box center [30, 298] width 10 height 10
click at [333, 466] on div "Undo" at bounding box center [333, 592] width 21 height 8
click at [780, 466] on div "Add" at bounding box center [775, 592] width 16 height 8
click at [220, 466] on div "Shapes" at bounding box center [217, 592] width 29 height 8
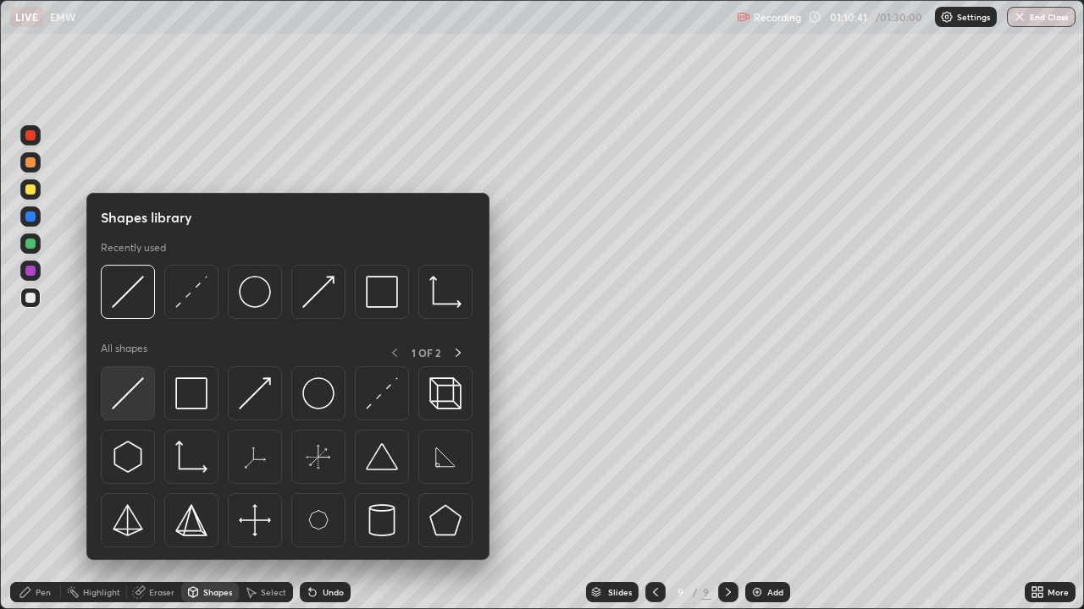
click at [145, 391] on div at bounding box center [128, 394] width 54 height 54
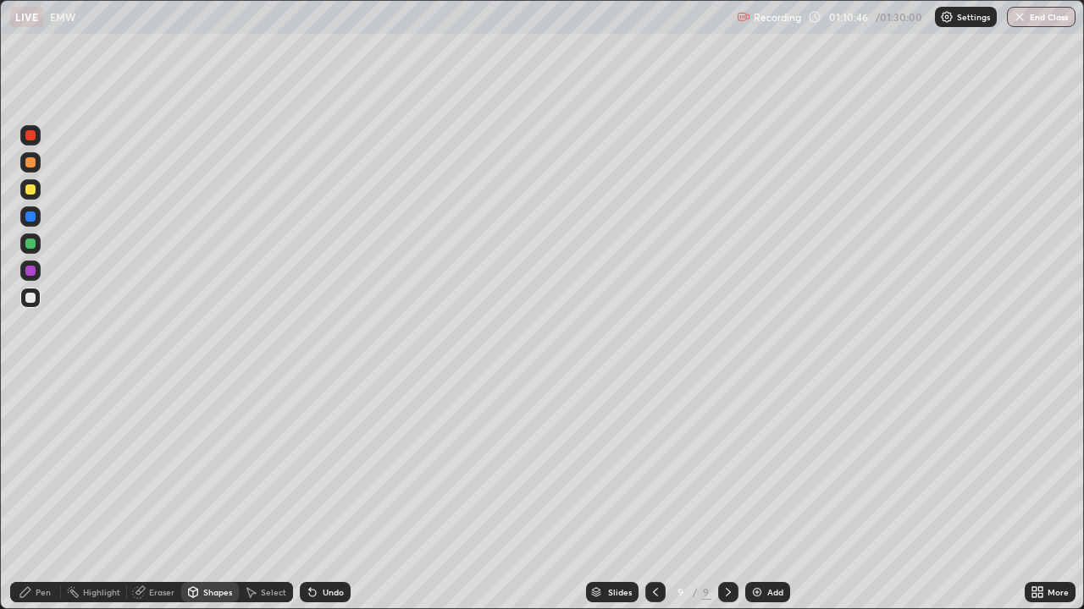
click at [318, 466] on div "Undo" at bounding box center [325, 592] width 51 height 20
click at [323, 466] on div "Undo" at bounding box center [333, 592] width 21 height 8
click at [211, 466] on div "Shapes" at bounding box center [217, 592] width 29 height 8
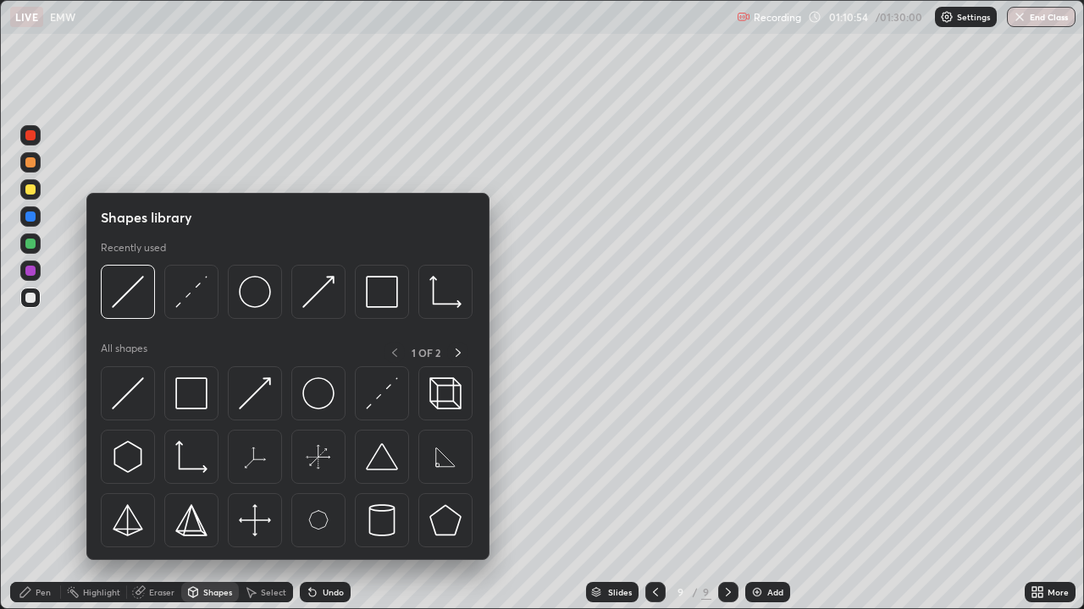
click at [160, 466] on div "Eraser" at bounding box center [161, 592] width 25 height 8
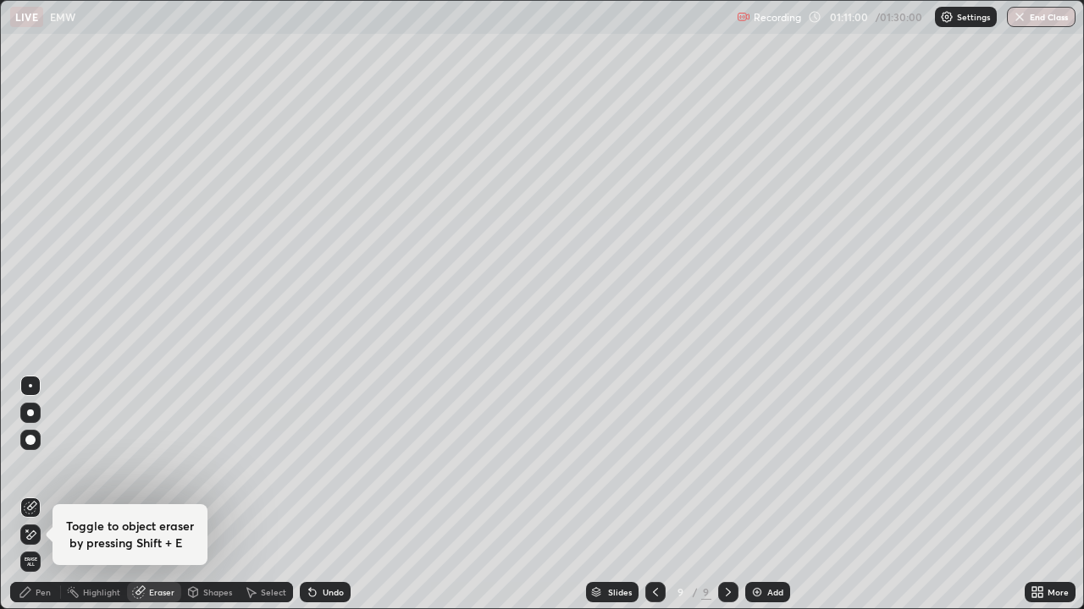
click at [228, 466] on div "Shapes" at bounding box center [217, 592] width 29 height 8
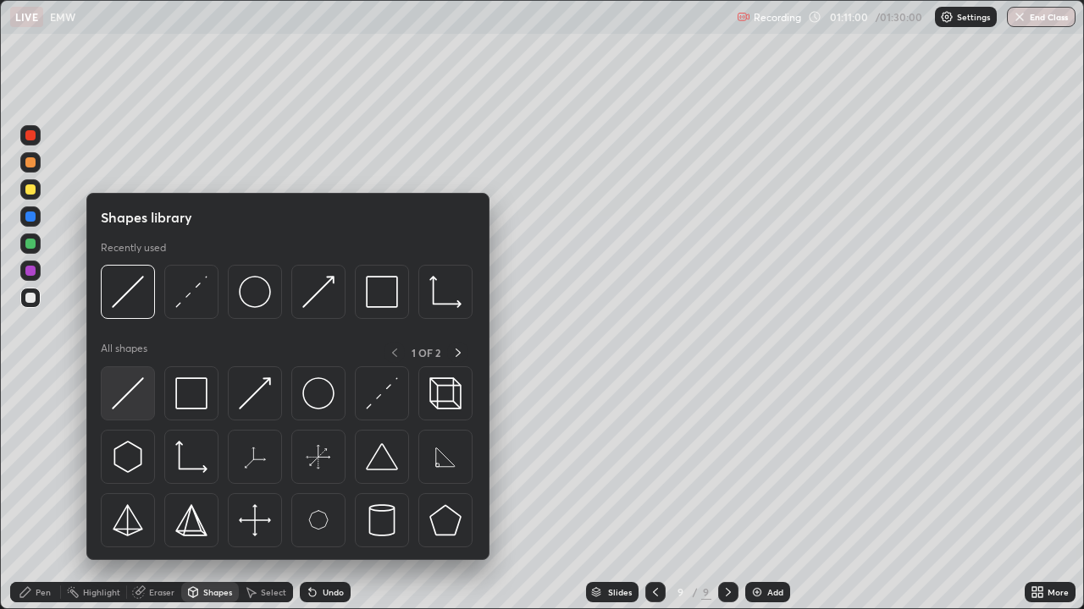
click at [141, 393] on img at bounding box center [128, 394] width 32 height 32
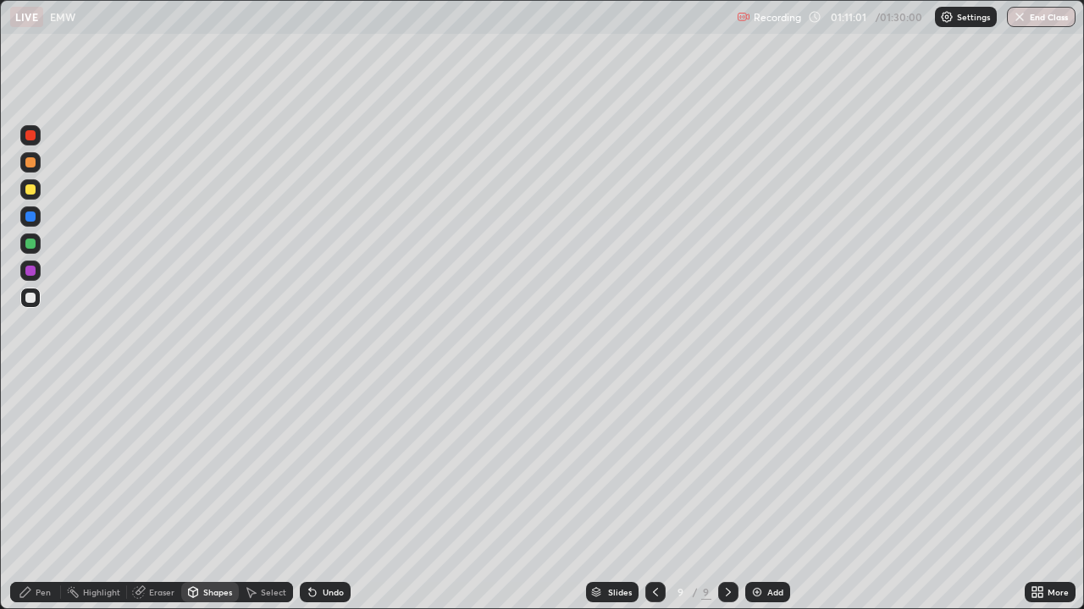
click at [31, 244] on div at bounding box center [30, 244] width 10 height 10
click at [329, 466] on div "Undo" at bounding box center [325, 592] width 51 height 20
click at [36, 305] on div at bounding box center [30, 298] width 20 height 20
click at [169, 466] on div "Eraser" at bounding box center [154, 592] width 54 height 20
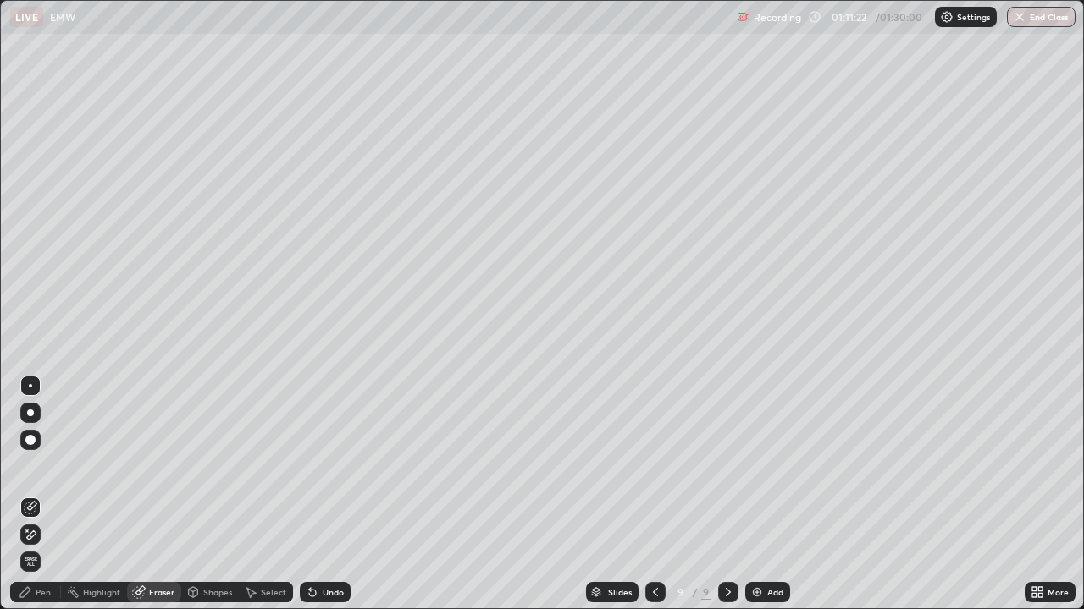
click at [47, 466] on div "Pen" at bounding box center [43, 592] width 15 height 8
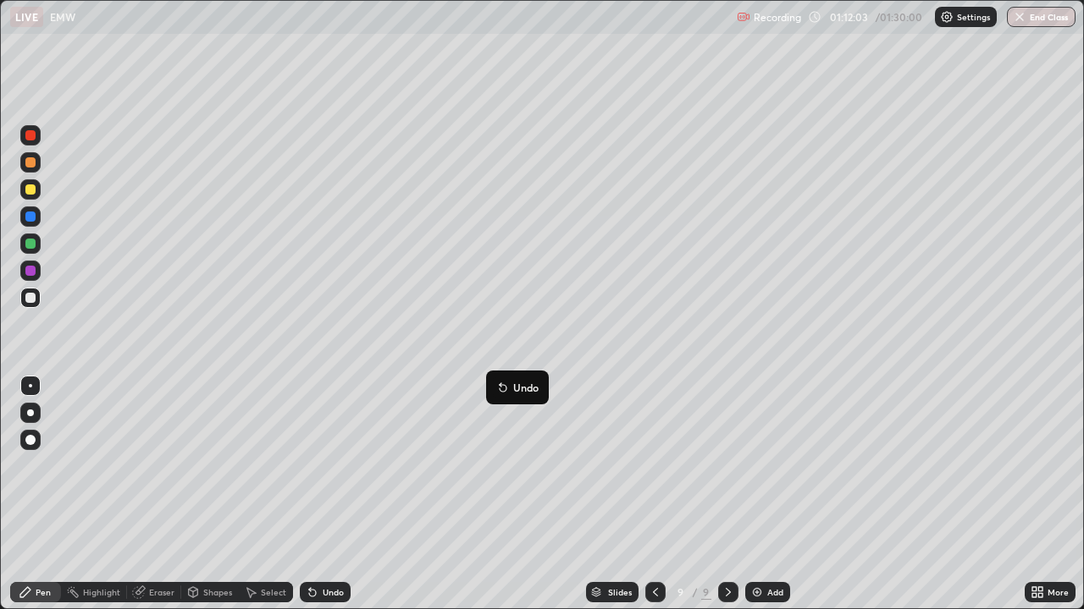
click at [39, 242] on div at bounding box center [30, 244] width 20 height 20
click at [217, 466] on div "Shapes" at bounding box center [217, 592] width 29 height 8
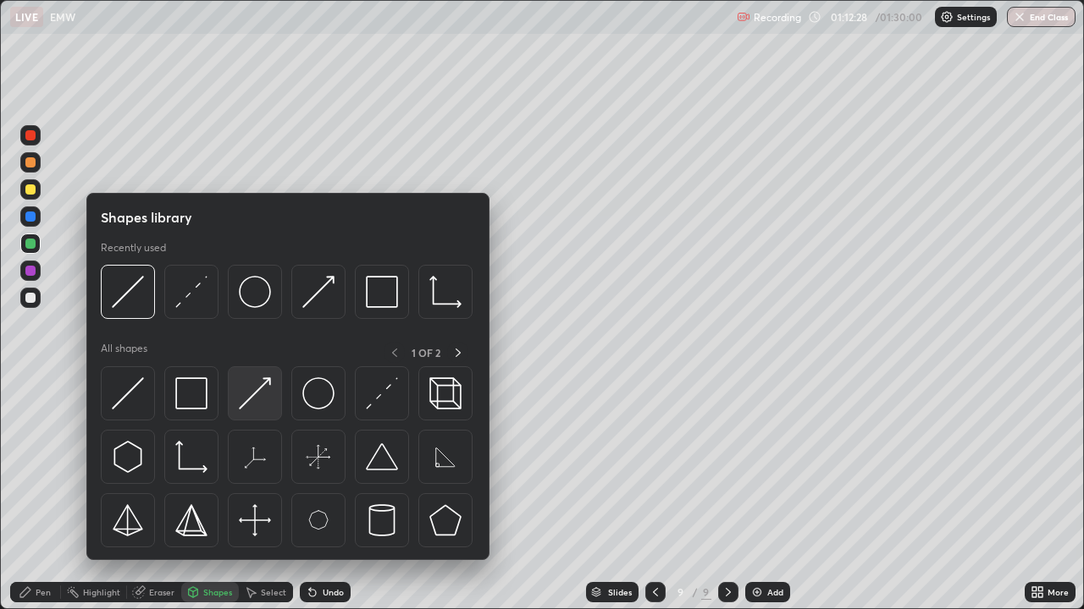
click at [257, 396] on img at bounding box center [255, 394] width 32 height 32
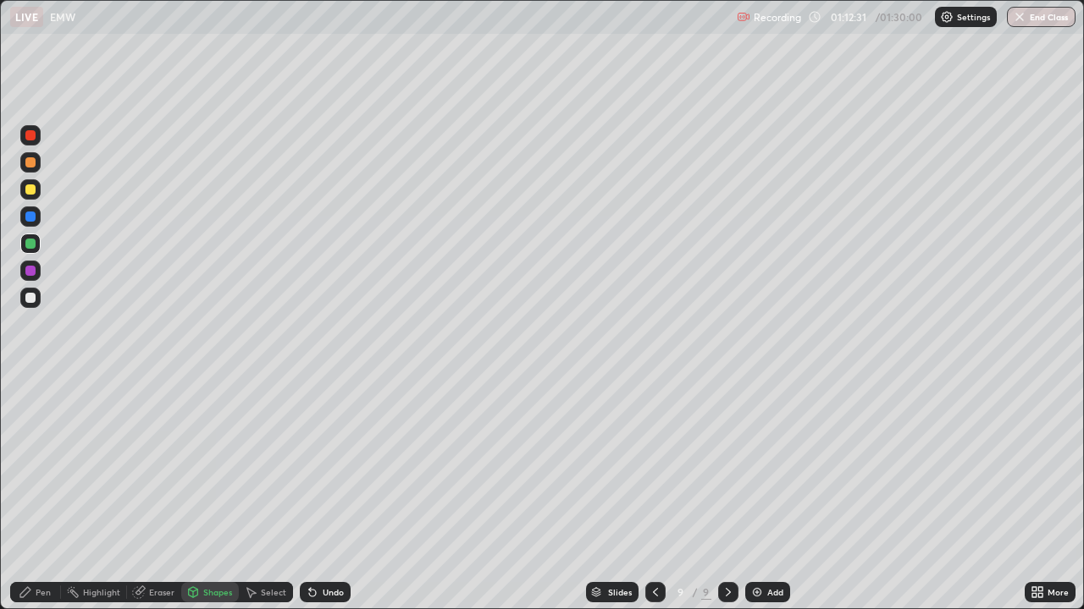
click at [47, 466] on div "Pen" at bounding box center [43, 592] width 15 height 8
click at [215, 466] on div "Shapes" at bounding box center [217, 592] width 29 height 8
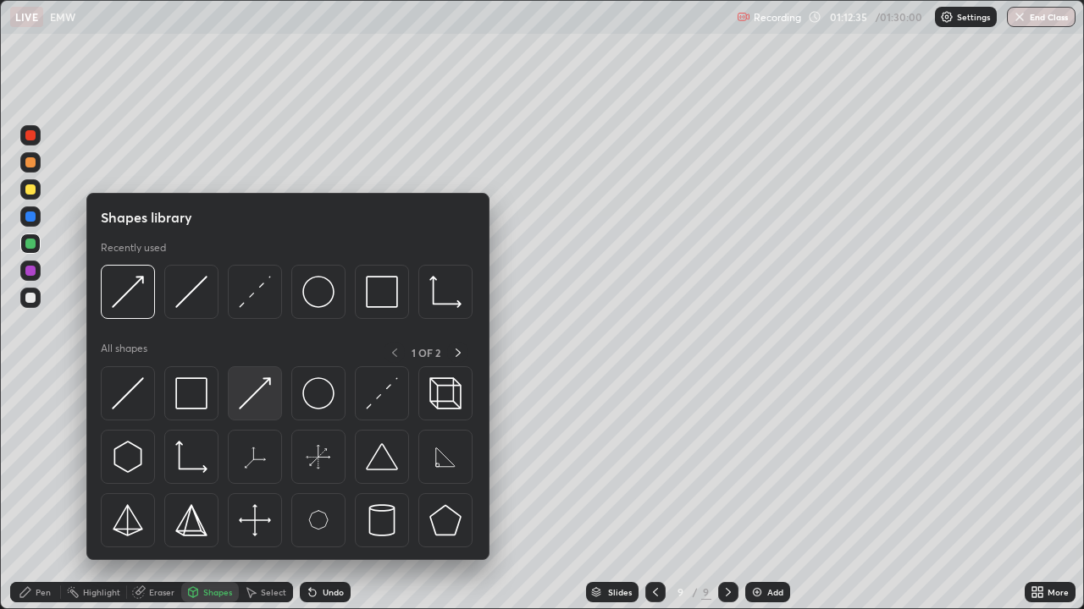
click at [260, 385] on img at bounding box center [255, 394] width 32 height 32
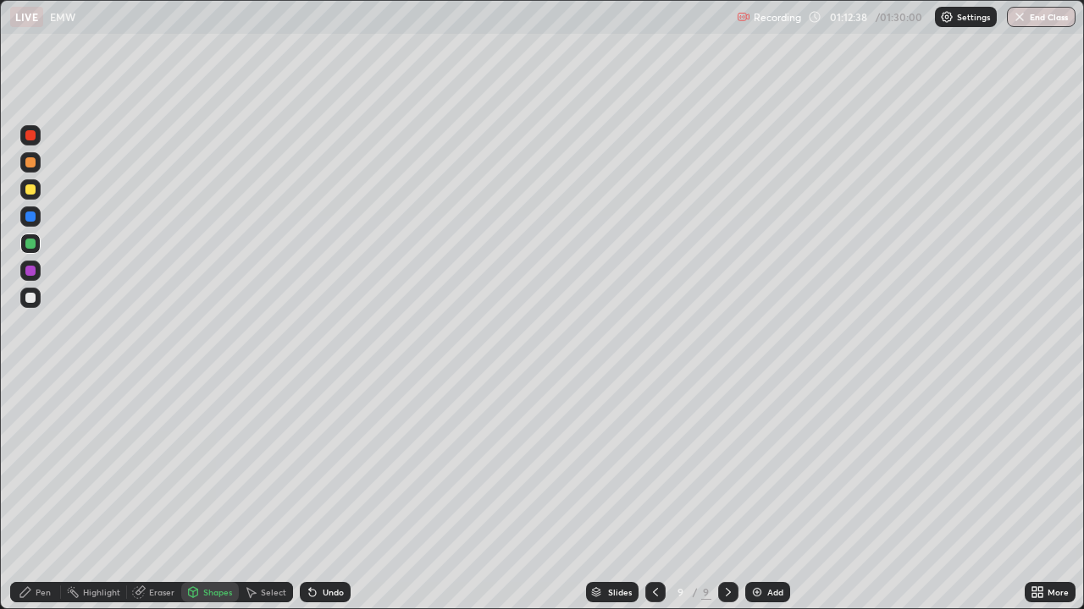
click at [45, 466] on div "Pen" at bounding box center [43, 592] width 15 height 8
click at [339, 466] on div "Undo" at bounding box center [333, 592] width 21 height 8
click at [348, 466] on div "Undo" at bounding box center [325, 592] width 51 height 20
click at [346, 466] on div "Undo" at bounding box center [325, 592] width 51 height 20
click at [38, 295] on div at bounding box center [30, 298] width 20 height 20
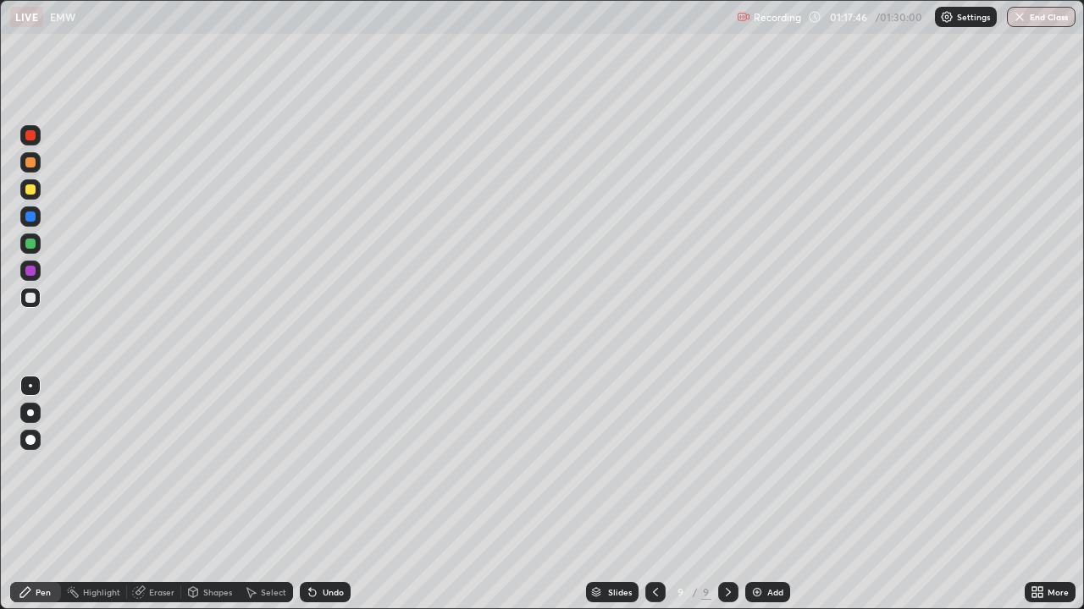
click at [770, 466] on div "Add" at bounding box center [775, 592] width 16 height 8
click at [216, 466] on div "Shapes" at bounding box center [217, 592] width 29 height 8
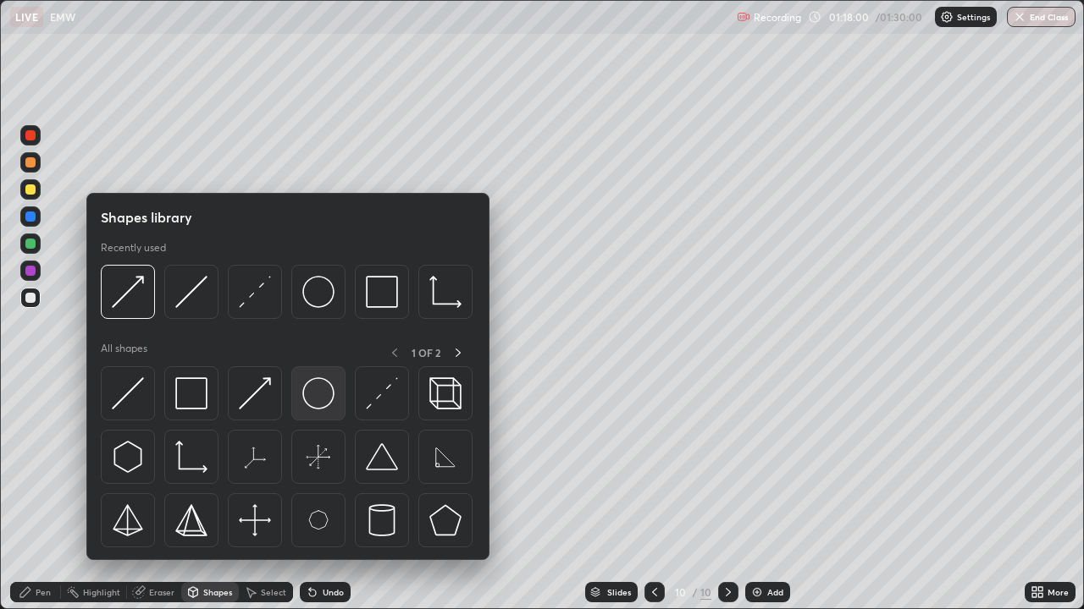
click at [329, 390] on img at bounding box center [318, 394] width 32 height 32
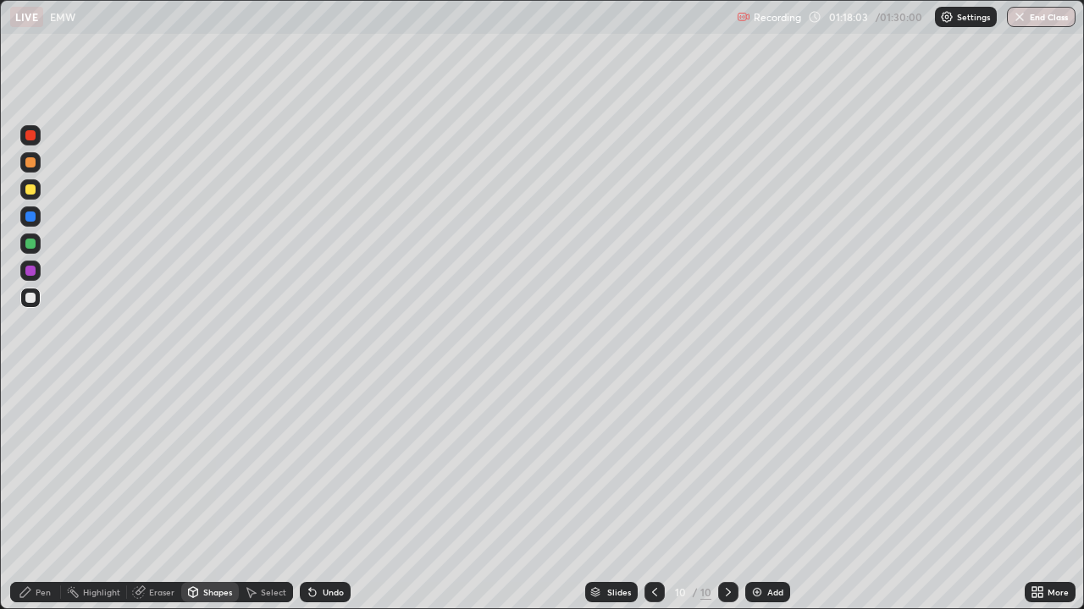
click at [217, 466] on div "Shapes" at bounding box center [217, 592] width 29 height 8
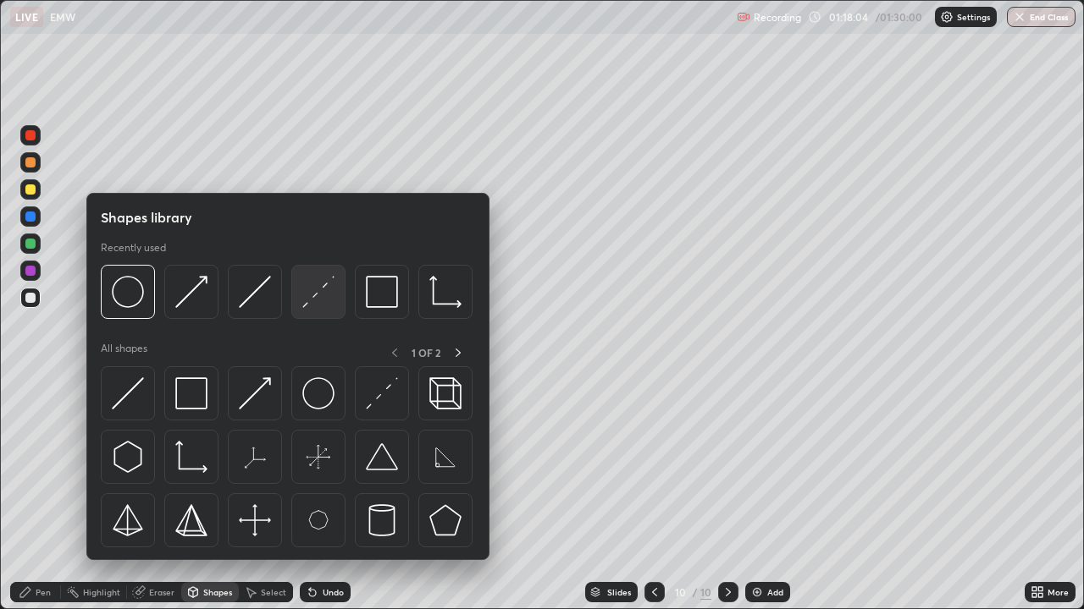
click at [320, 296] on img at bounding box center [318, 292] width 32 height 32
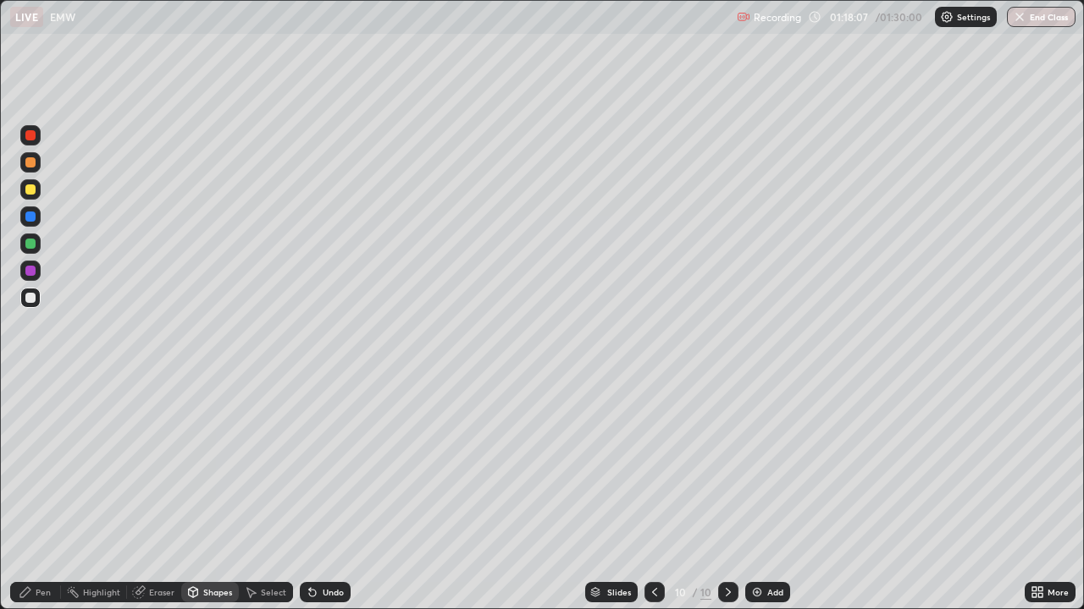
click at [203, 466] on div "Shapes" at bounding box center [217, 592] width 29 height 8
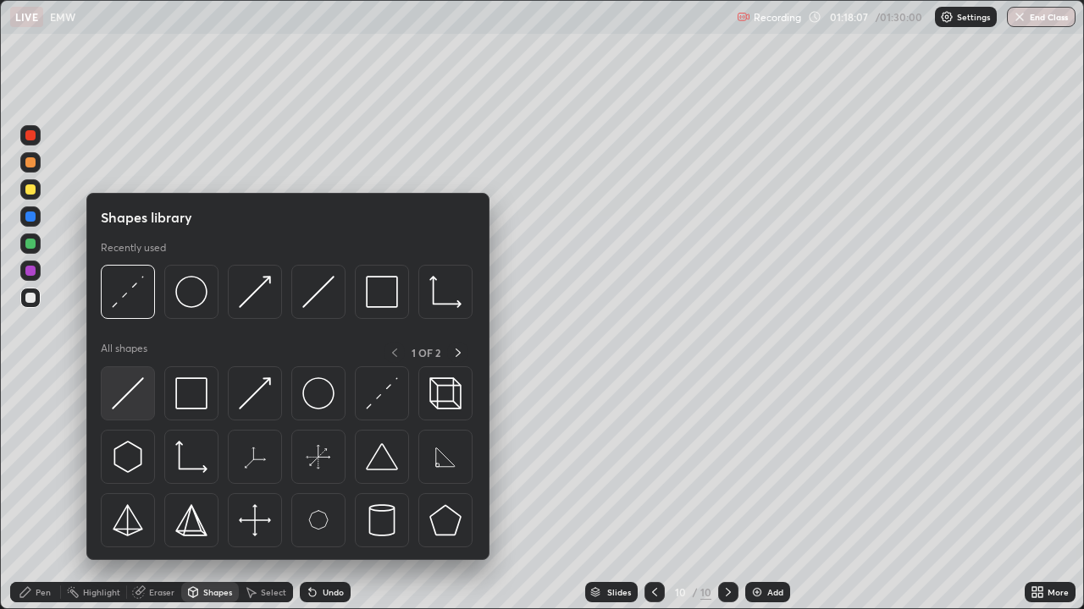
click at [141, 400] on img at bounding box center [128, 394] width 32 height 32
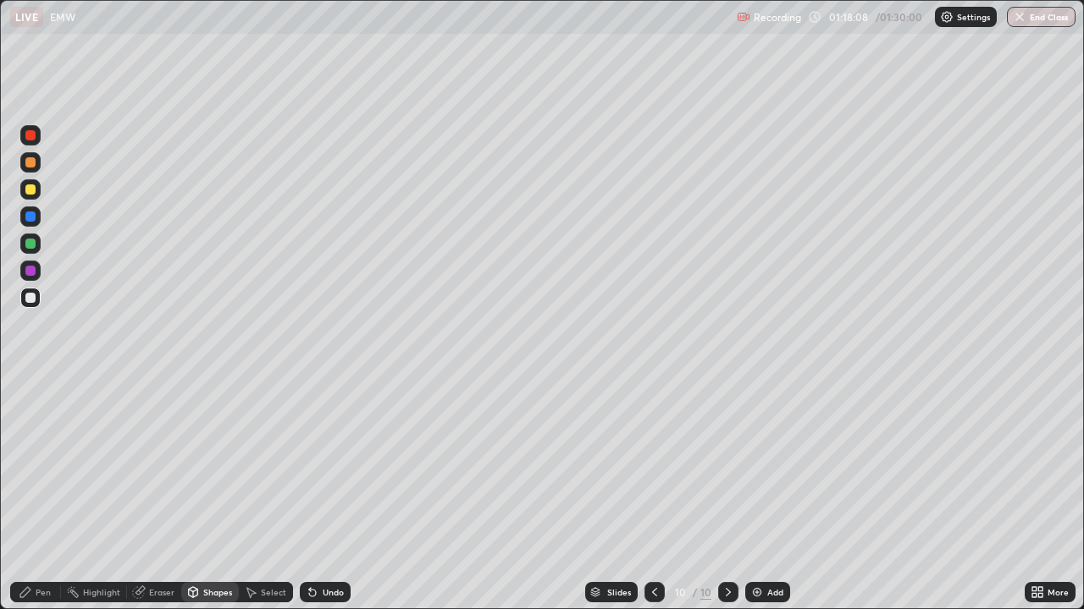
click at [36, 250] on div at bounding box center [30, 244] width 20 height 20
click at [41, 466] on div "Pen" at bounding box center [43, 592] width 15 height 8
click at [223, 466] on div "Shapes" at bounding box center [217, 592] width 29 height 8
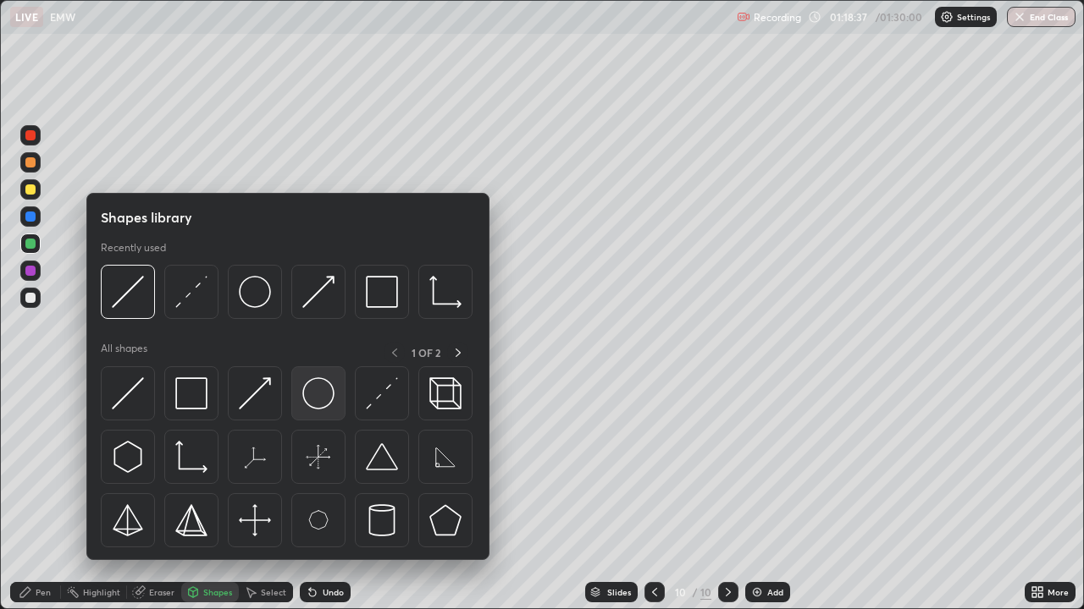
click at [318, 397] on img at bounding box center [318, 394] width 32 height 32
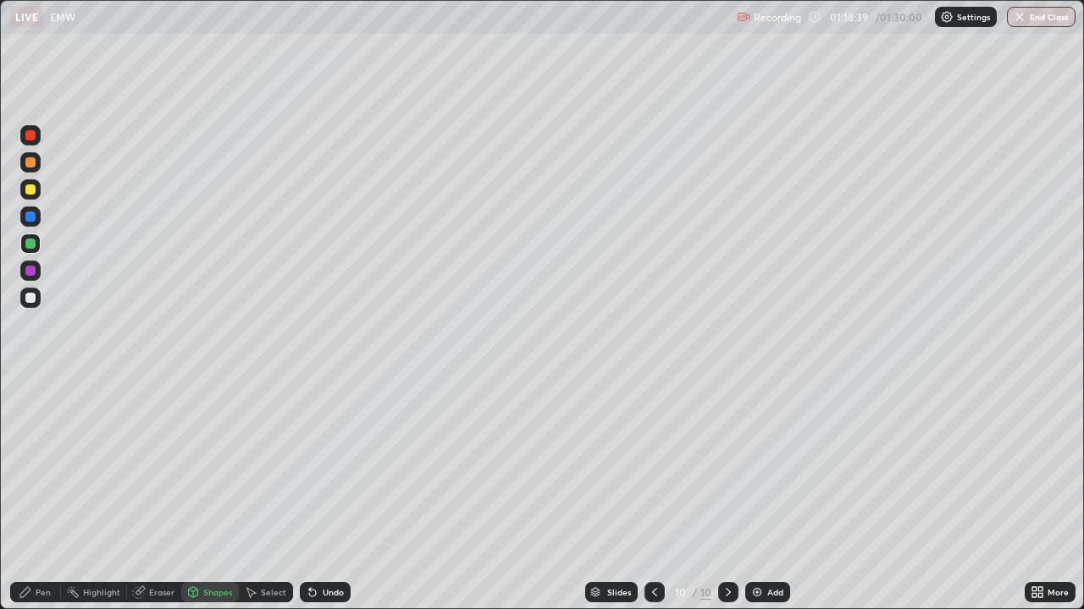
click at [38, 296] on div at bounding box center [30, 298] width 20 height 20
click at [45, 466] on div "Pen" at bounding box center [43, 592] width 15 height 8
click at [209, 466] on div "Shapes" at bounding box center [217, 592] width 29 height 8
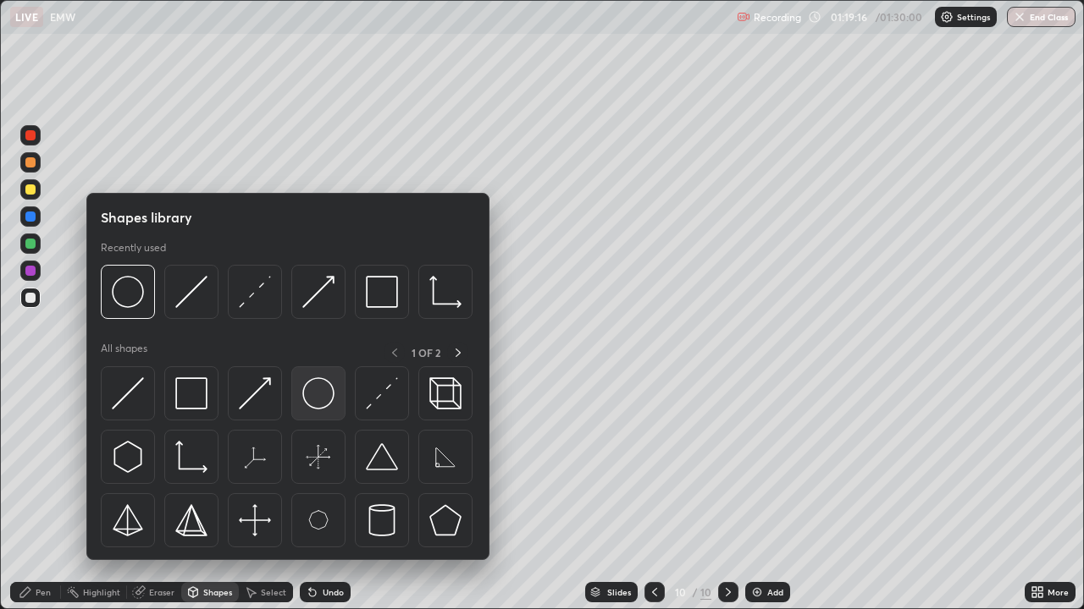
click at [332, 397] on img at bounding box center [318, 394] width 32 height 32
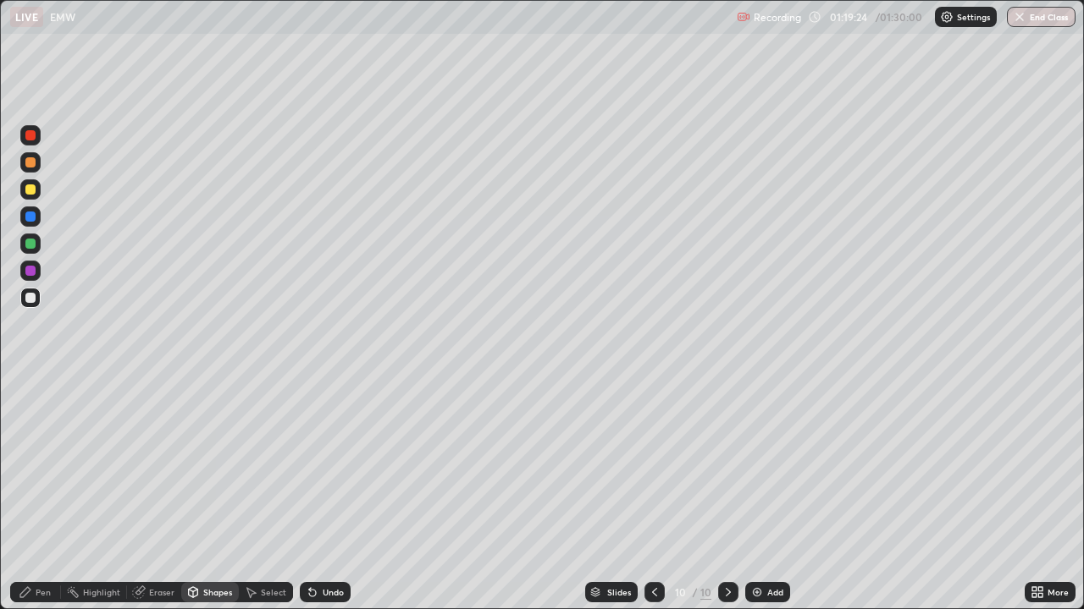
click at [265, 466] on div "Select" at bounding box center [273, 592] width 25 height 8
click at [40, 466] on div "Pen" at bounding box center [43, 592] width 15 height 8
click at [49, 466] on div "Pen" at bounding box center [43, 592] width 15 height 8
click at [30, 193] on div at bounding box center [30, 190] width 10 height 10
click at [222, 466] on div "Shapes" at bounding box center [217, 592] width 29 height 8
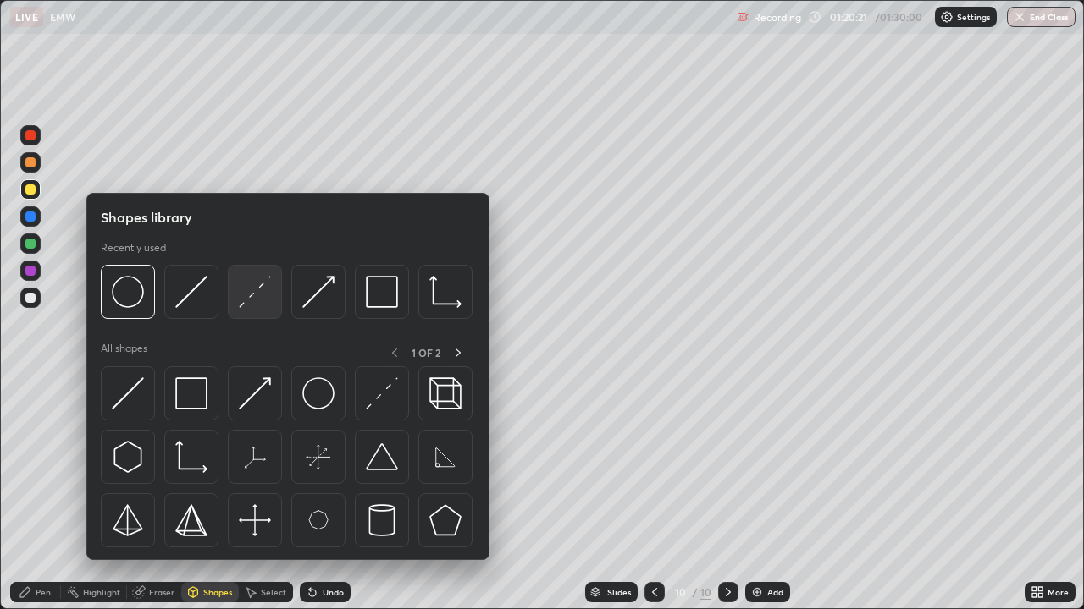
click at [254, 296] on img at bounding box center [255, 292] width 32 height 32
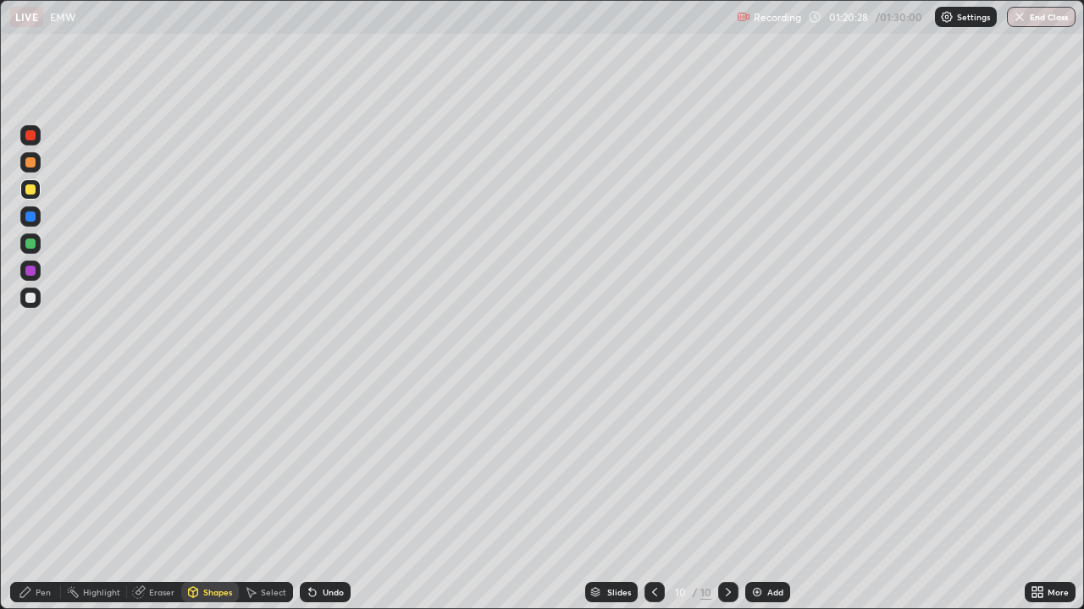
click at [228, 466] on div "Shapes" at bounding box center [217, 592] width 29 height 8
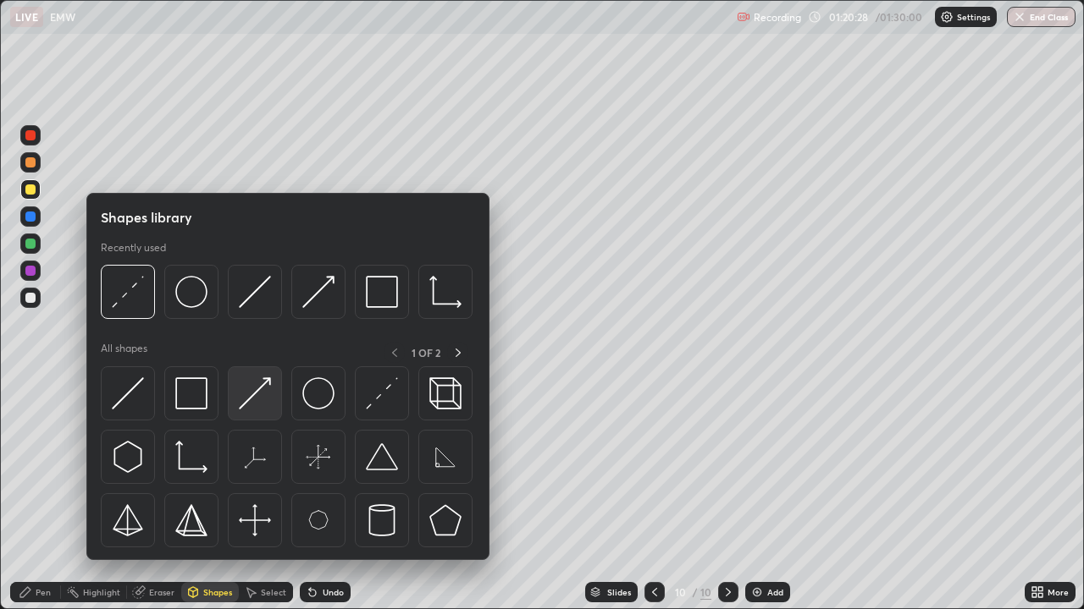
click at [262, 396] on img at bounding box center [255, 394] width 32 height 32
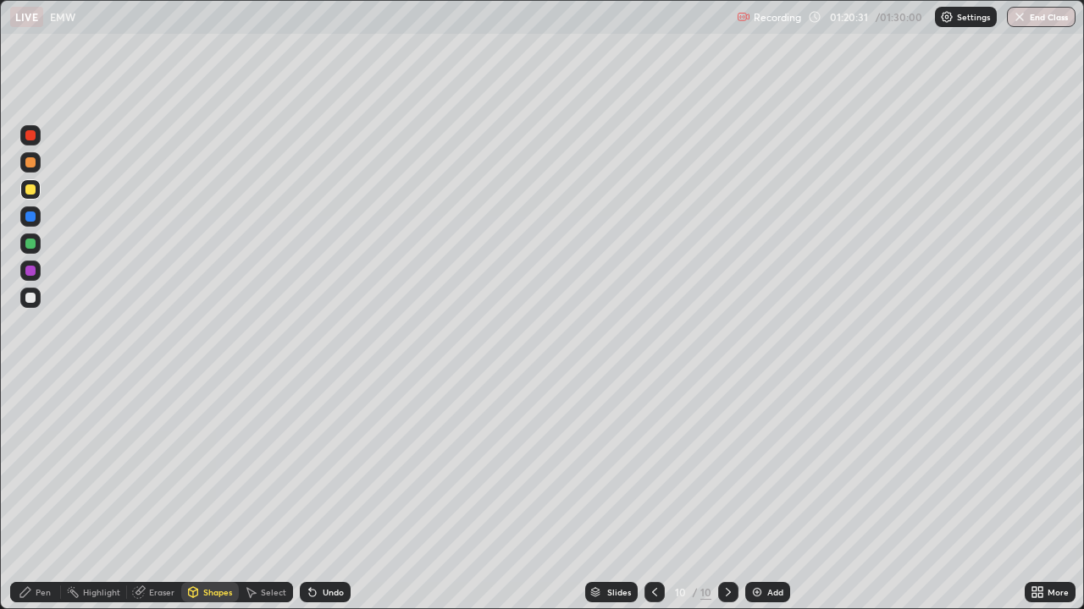
click at [36, 466] on div "Pen" at bounding box center [43, 592] width 15 height 8
click at [220, 466] on div "Shapes" at bounding box center [217, 592] width 29 height 8
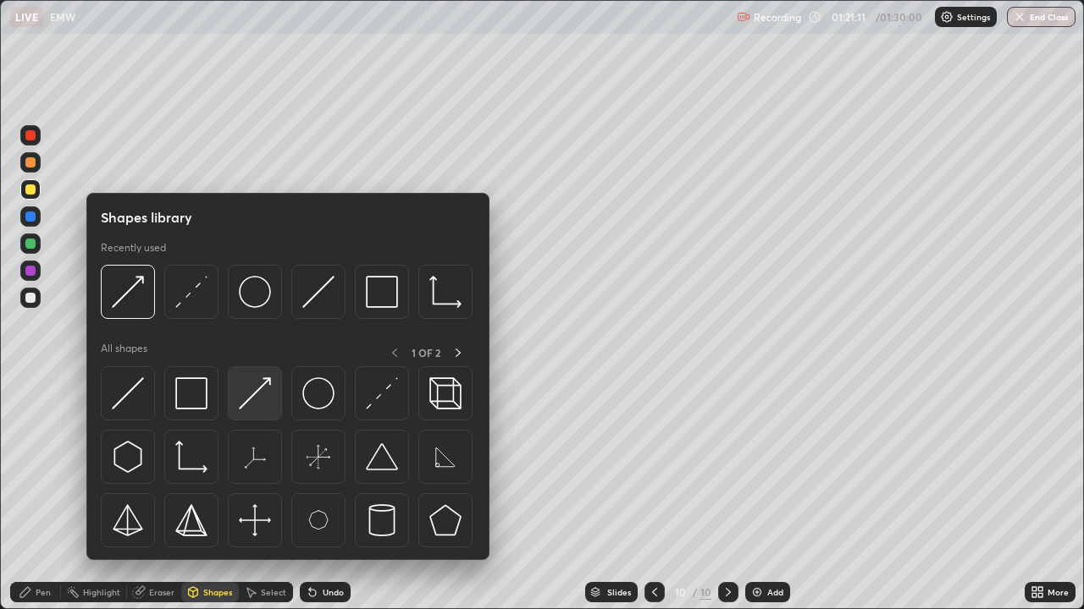
click at [262, 392] on img at bounding box center [255, 394] width 32 height 32
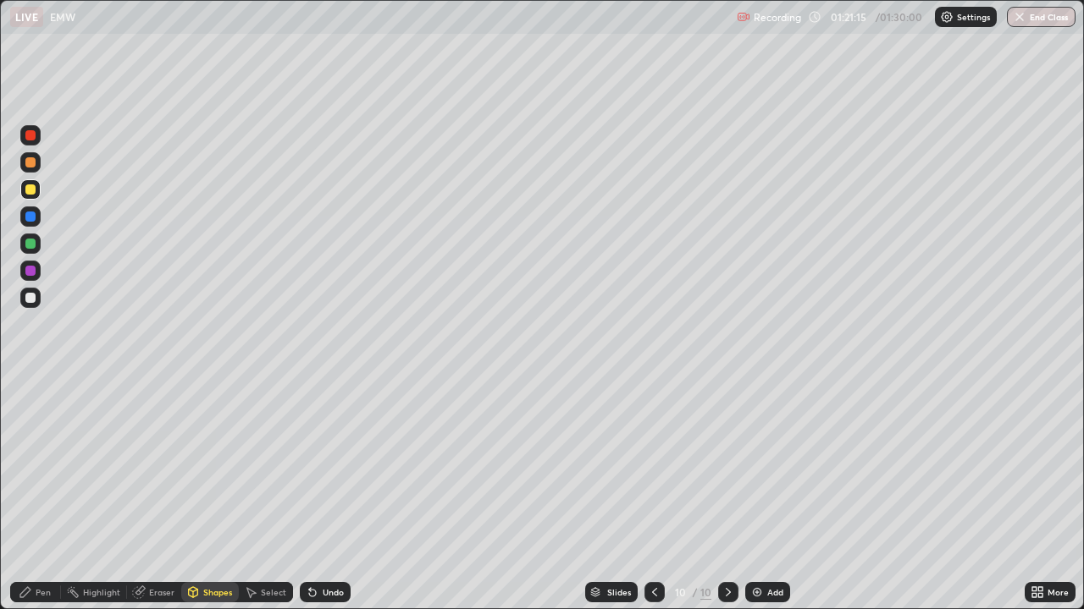
click at [36, 466] on div "Pen" at bounding box center [43, 592] width 15 height 8
click at [0, 349] on div "Setting up your live class" at bounding box center [542, 304] width 1084 height 609
click at [0, 417] on div "Setting up your live class" at bounding box center [542, 304] width 1084 height 609
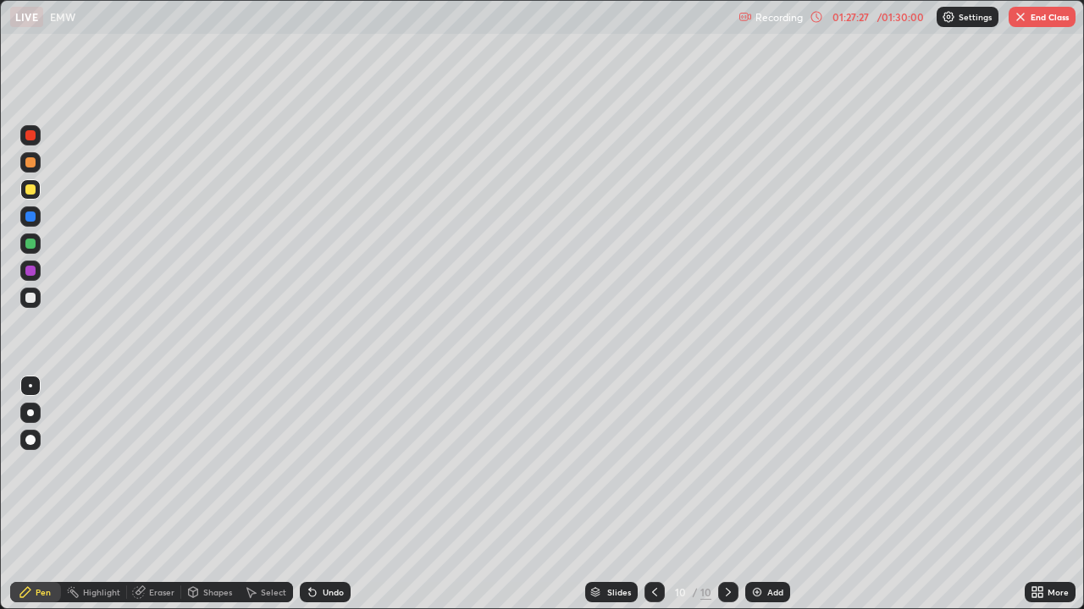
click at [251, 466] on icon at bounding box center [251, 593] width 9 height 10
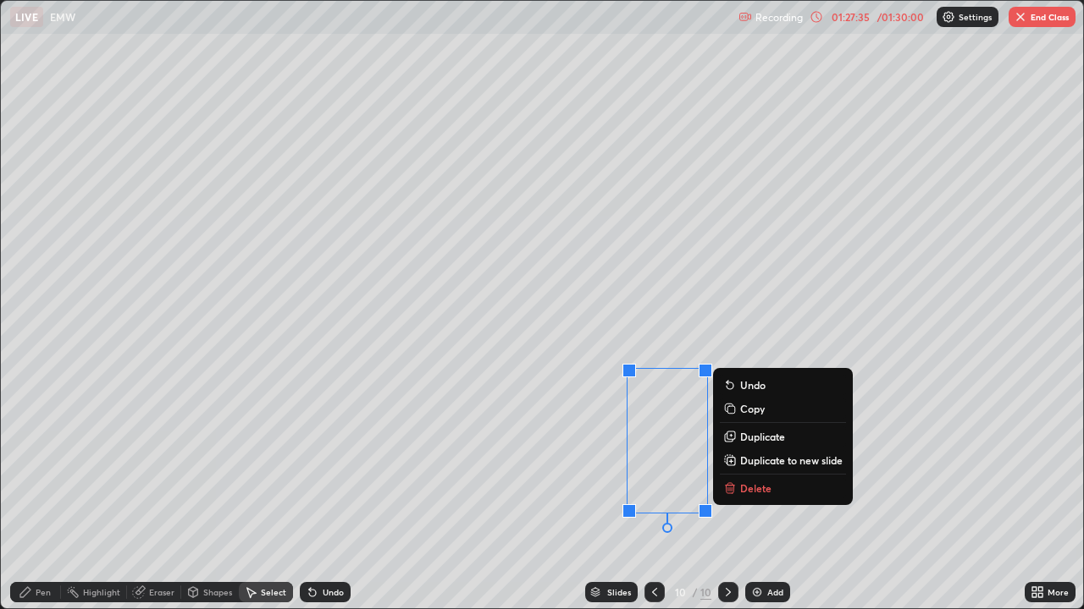
click at [776, 466] on button "Delete" at bounding box center [783, 488] width 126 height 20
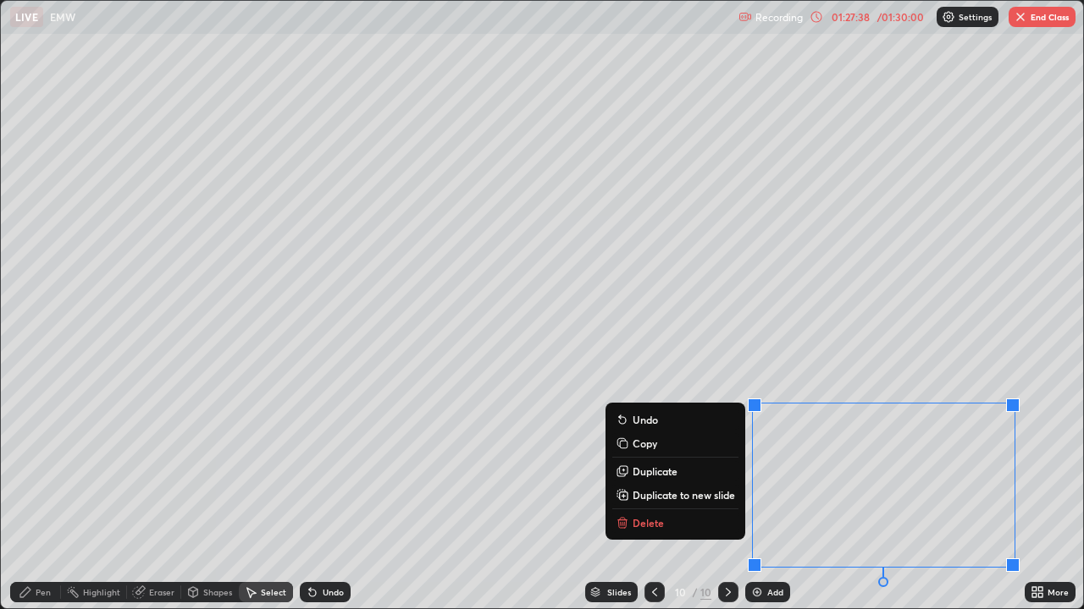
click at [676, 466] on button "Delete" at bounding box center [675, 523] width 126 height 20
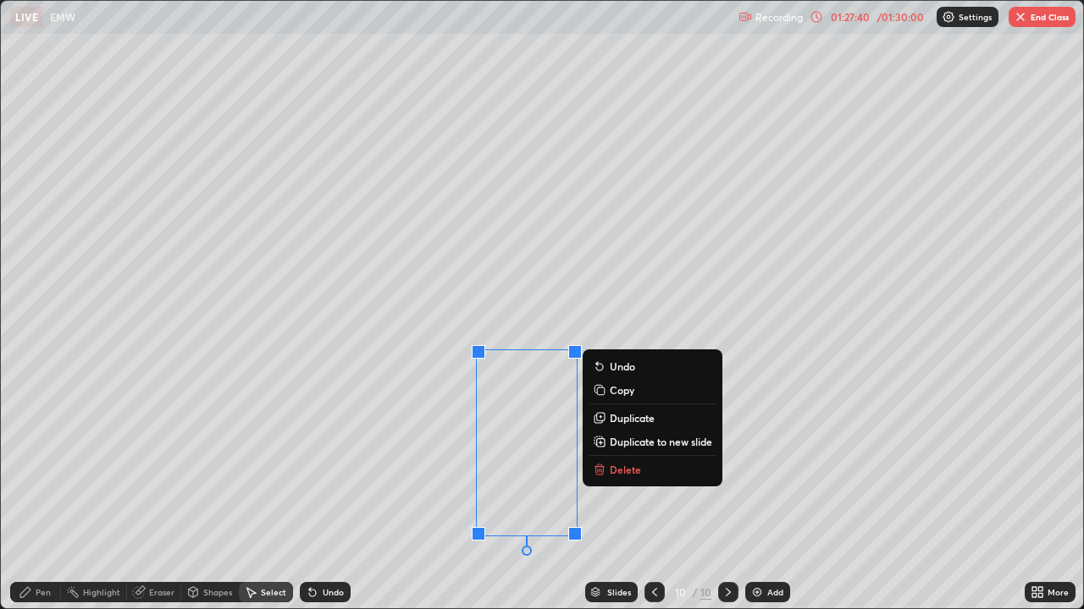
click at [618, 466] on p "Delete" at bounding box center [624, 470] width 31 height 14
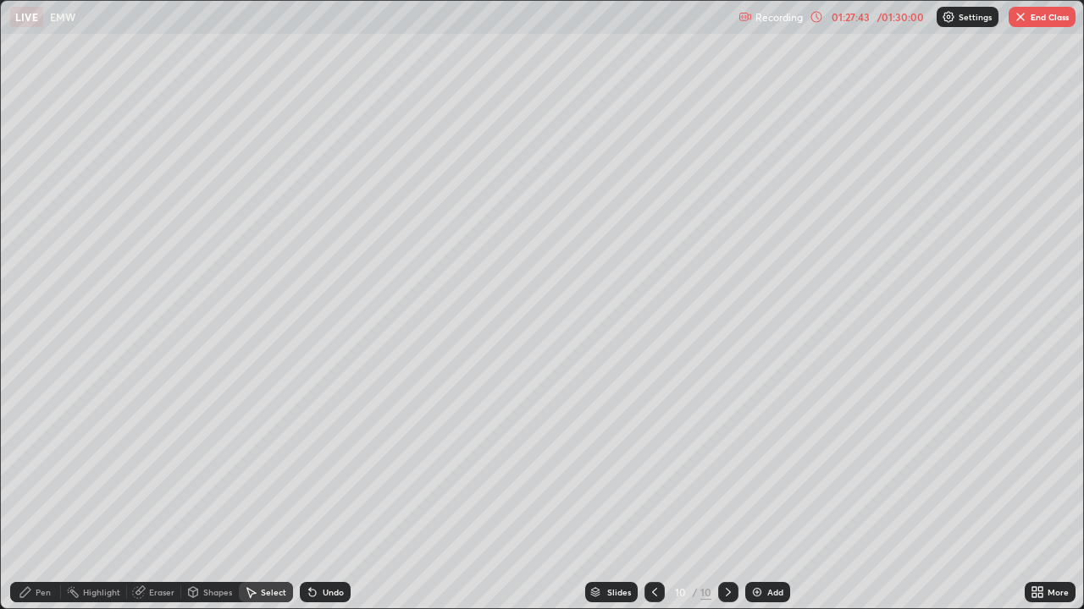
click at [1047, 23] on button "End Class" at bounding box center [1041, 17] width 67 height 20
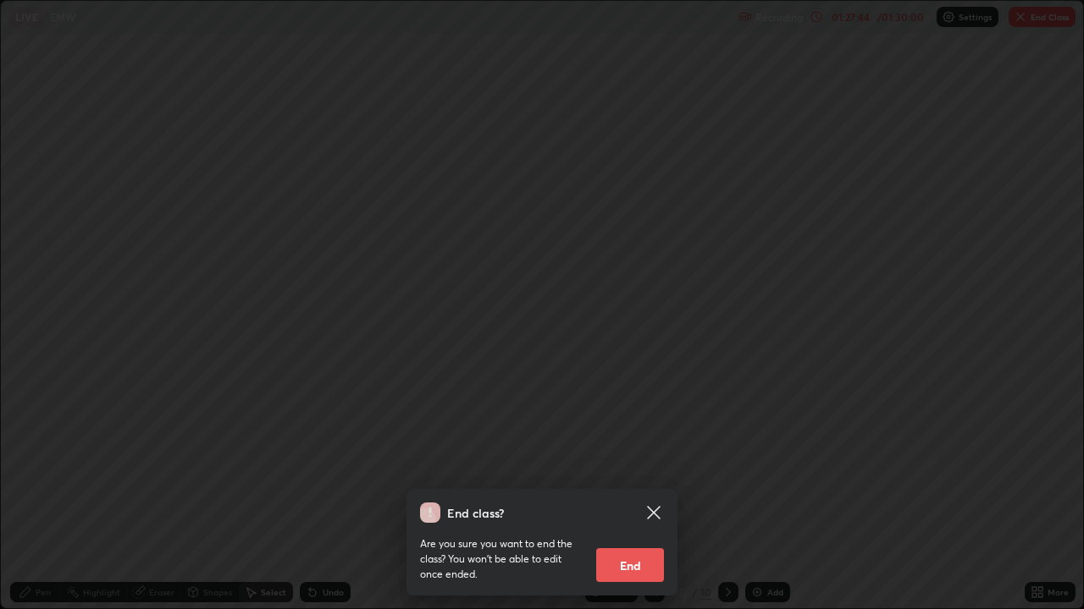
click at [637, 466] on button "End" at bounding box center [630, 566] width 68 height 34
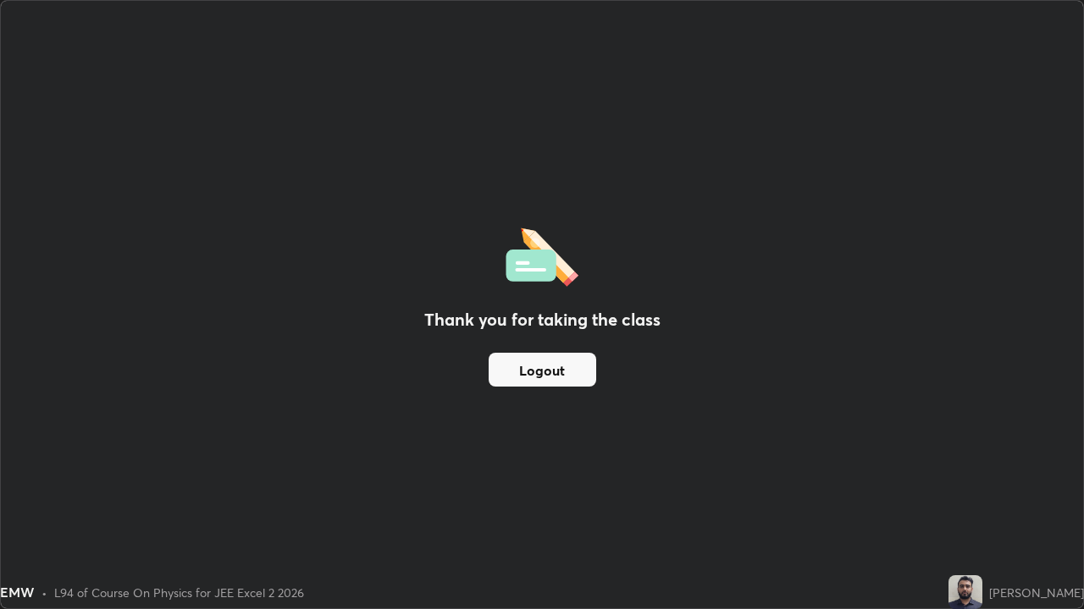
click at [555, 375] on button "Logout" at bounding box center [542, 370] width 108 height 34
